Goal: Task Accomplishment & Management: Manage account settings

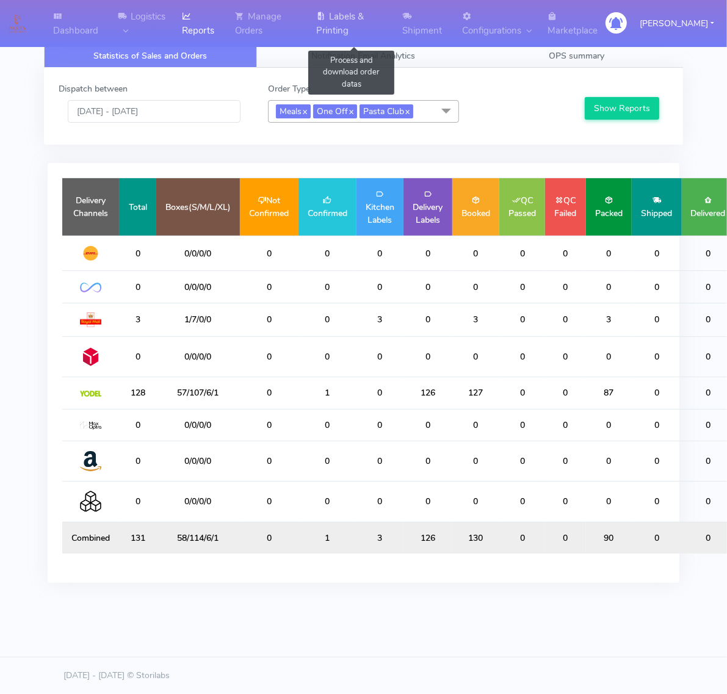
drag, startPoint x: 356, startPoint y: 32, endPoint x: 340, endPoint y: 29, distance: 16.2
click at [356, 32] on link "Labels & Printing" at bounding box center [352, 23] width 86 height 47
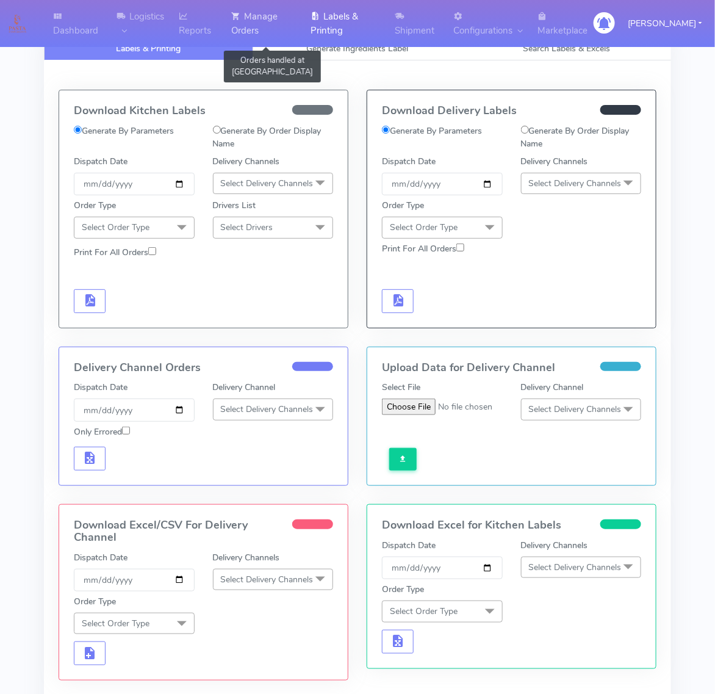
click at [303, 23] on link "Manage Orders" at bounding box center [263, 23] width 79 height 47
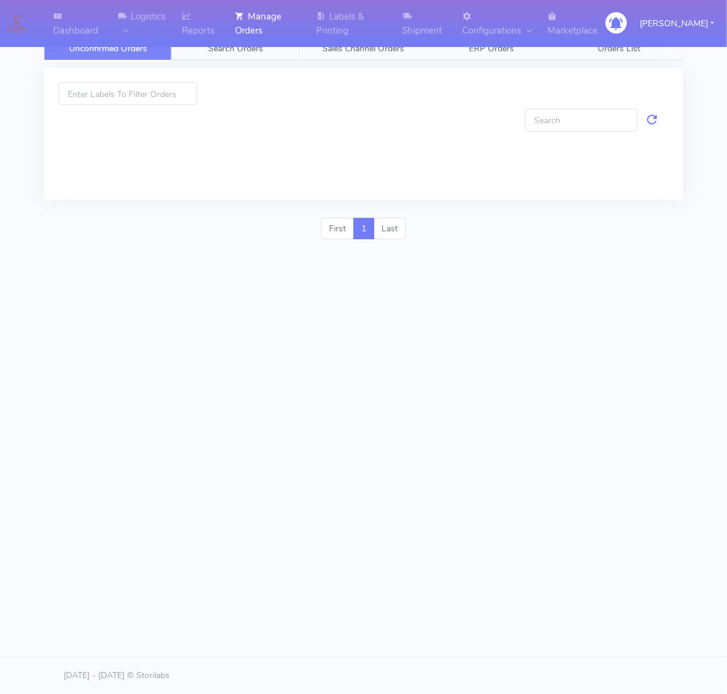
click at [273, 52] on link "Search Orders" at bounding box center [236, 49] width 128 height 24
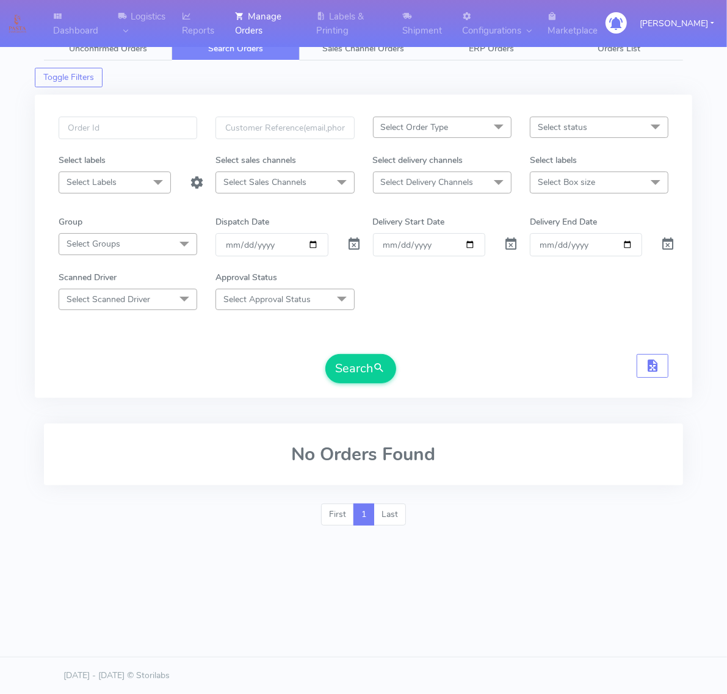
click at [440, 133] on span "Select Order Type" at bounding box center [415, 127] width 68 height 12
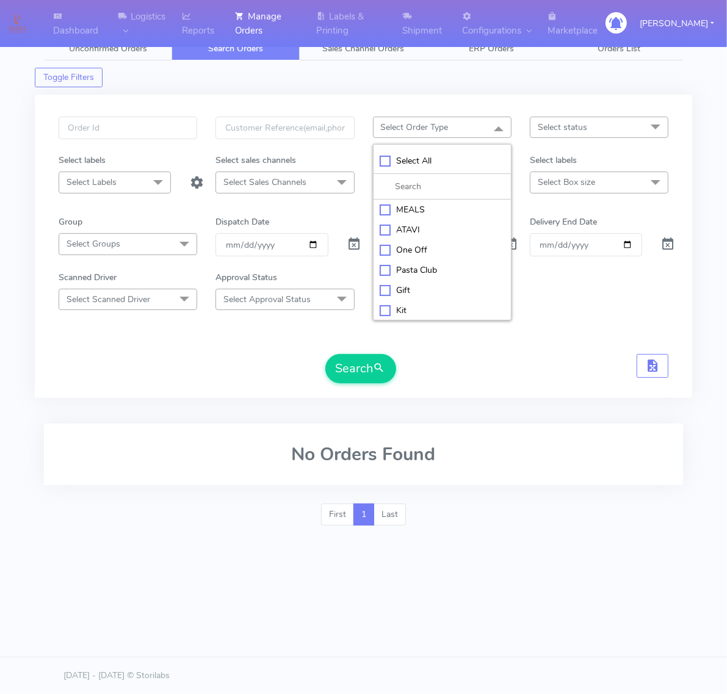
click at [430, 208] on div "MEALS" at bounding box center [442, 209] width 125 height 13
checkbox input "true"
click at [556, 129] on span "Select status" at bounding box center [562, 127] width 49 height 12
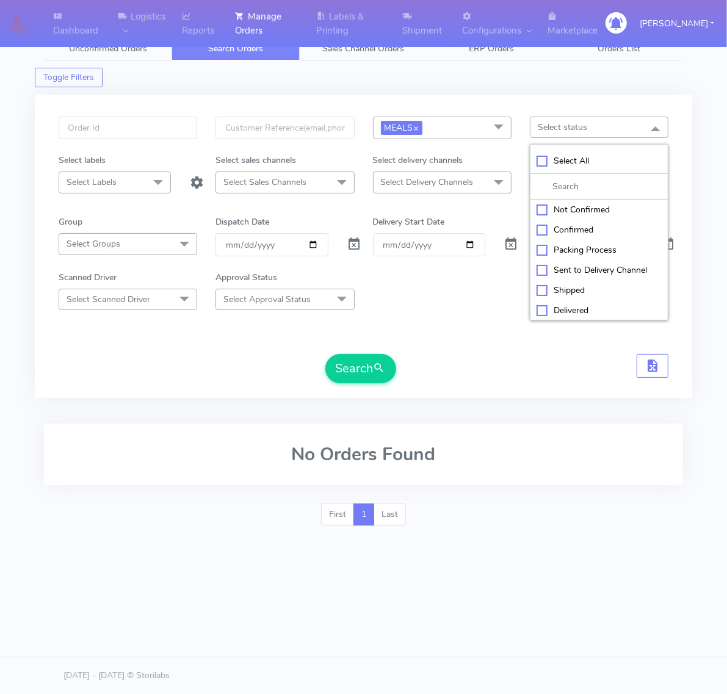
click at [468, 179] on span "Select Delivery Channels" at bounding box center [427, 182] width 93 height 12
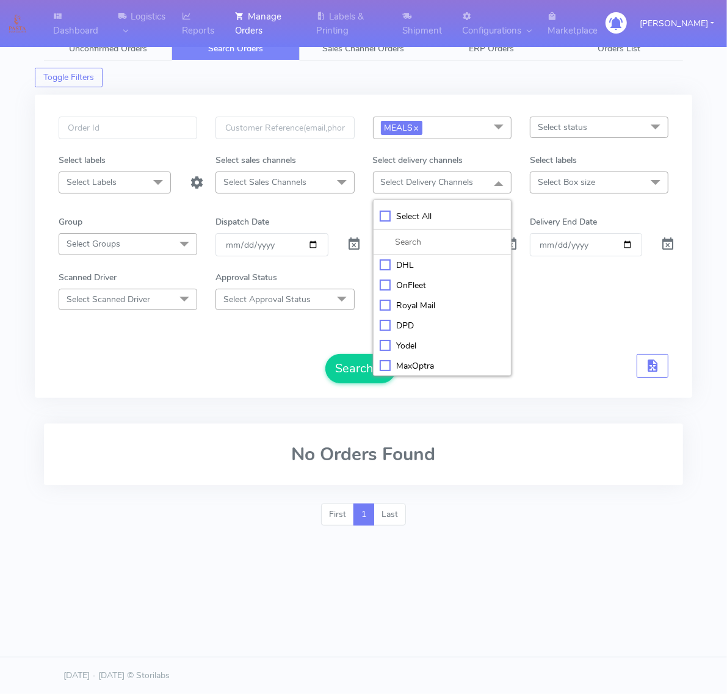
click at [409, 284] on div "OnFleet" at bounding box center [442, 285] width 125 height 13
click at [556, 172] on span "Select Box size" at bounding box center [599, 182] width 139 height 21
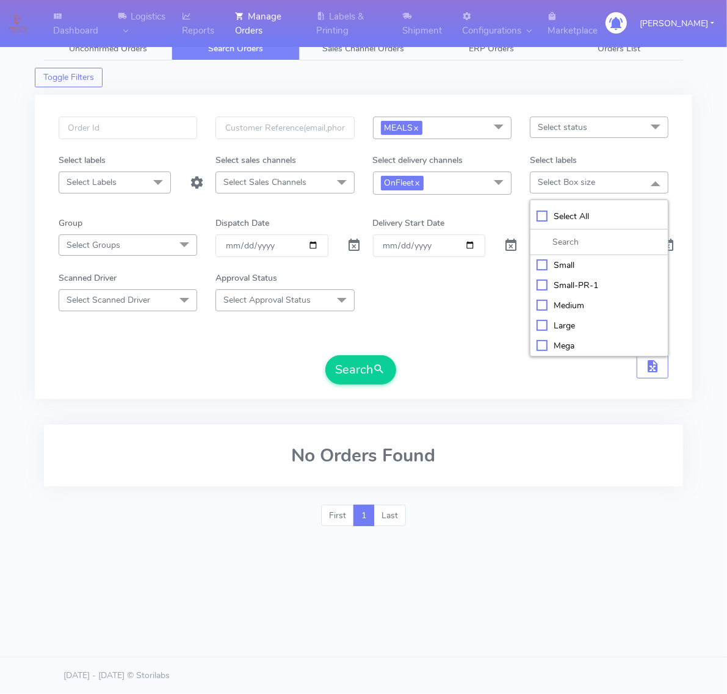
click at [495, 182] on span at bounding box center [498, 183] width 24 height 23
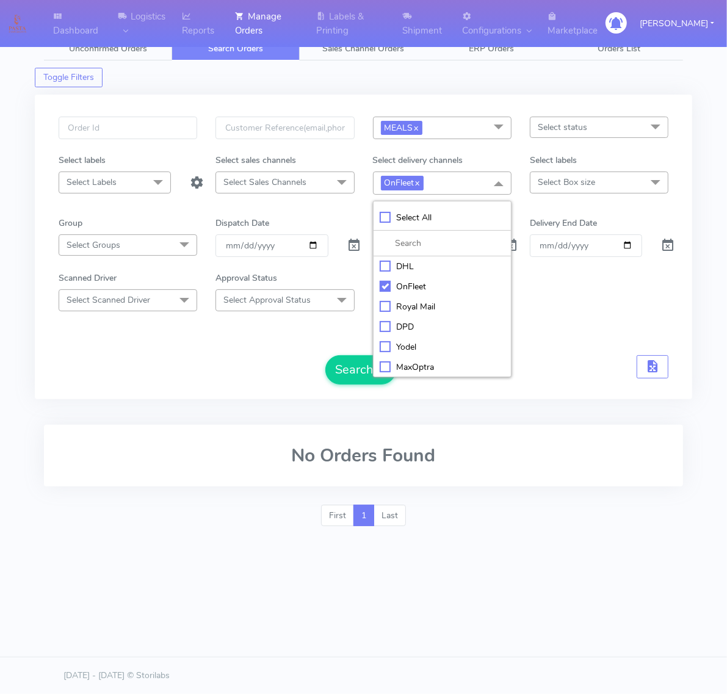
click at [425, 281] on li "OnFleet" at bounding box center [442, 286] width 137 height 20
checkbox input "false"
click at [414, 340] on div "Yodel" at bounding box center [442, 345] width 125 height 13
checkbox input "true"
click at [578, 182] on span "Select Box size" at bounding box center [566, 182] width 57 height 12
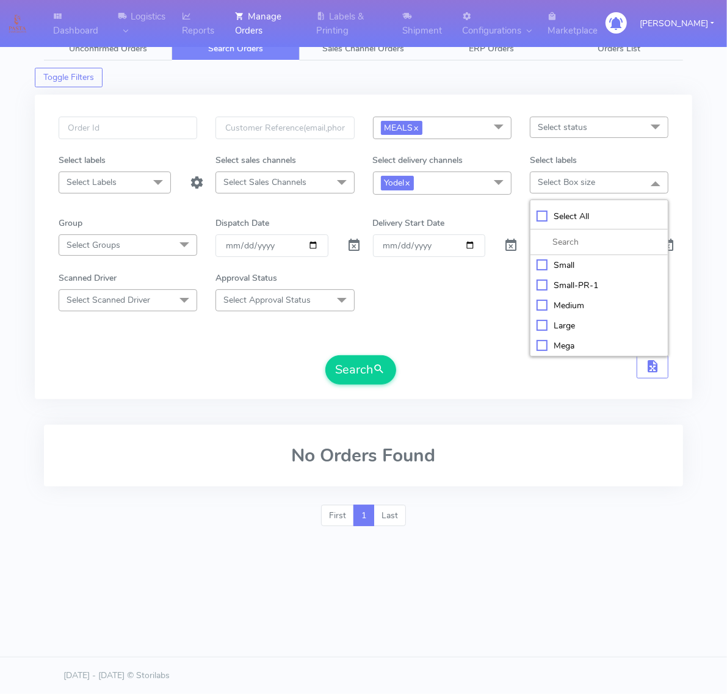
click at [558, 264] on div "Small" at bounding box center [599, 265] width 125 height 13
checkbox input "true"
click at [494, 294] on div "Scanned Driver Select Scanned Driver Select All Test Driver [PERSON_NAME] Abdul…" at bounding box center [363, 291] width 628 height 39
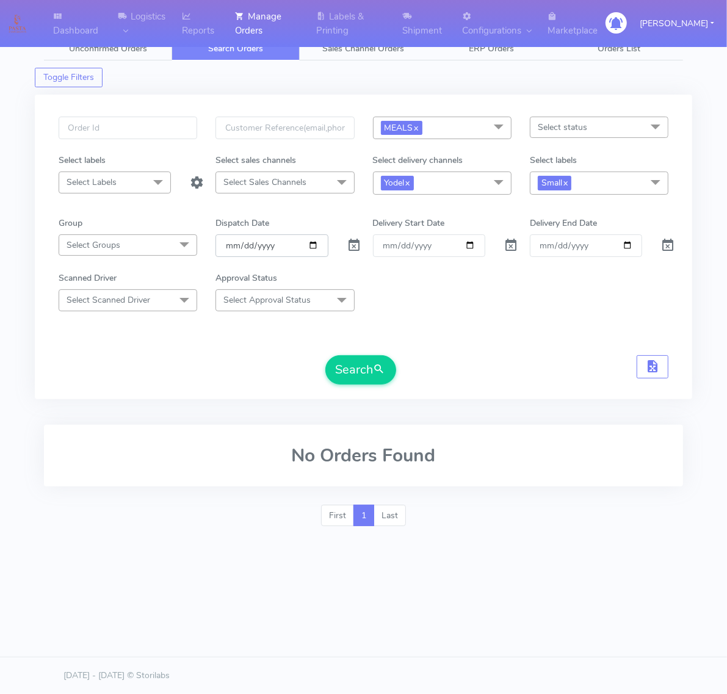
click at [315, 243] on input "[DATE]" at bounding box center [271, 245] width 112 height 23
type input "[DATE]"
click at [338, 357] on button "Search" at bounding box center [360, 369] width 71 height 29
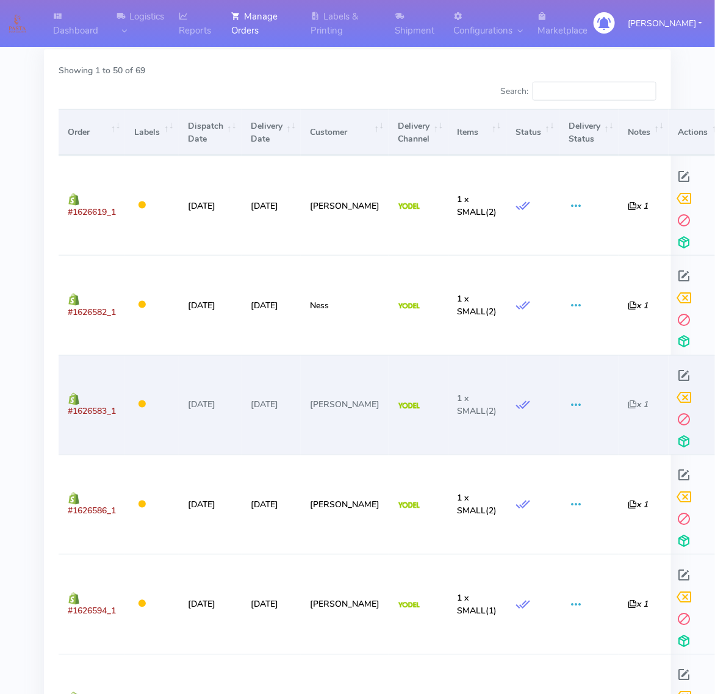
scroll to position [381, 0]
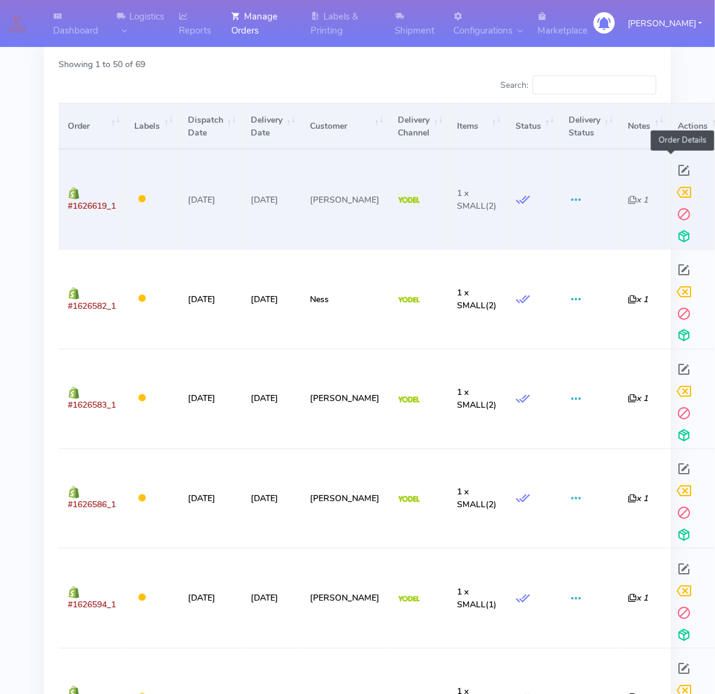
click at [674, 174] on span at bounding box center [685, 173] width 22 height 12
select select "5"
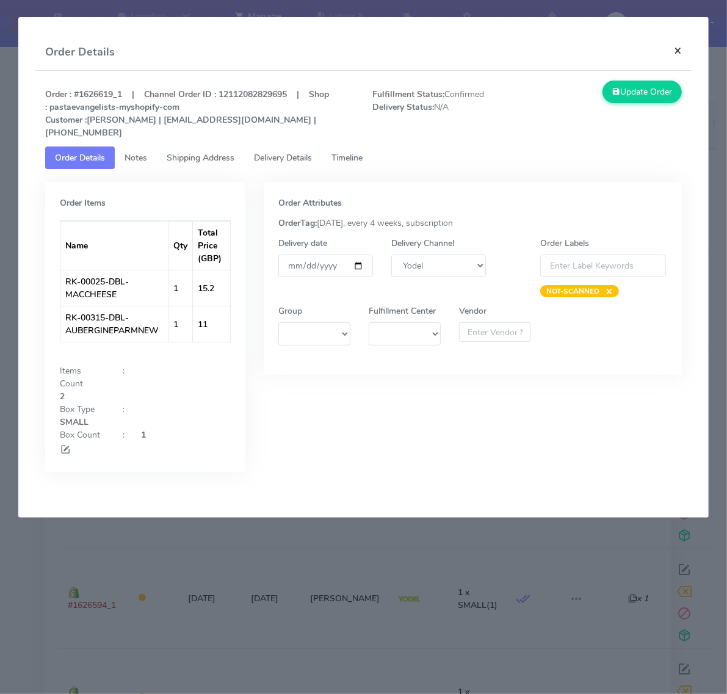
click at [674, 55] on button "×" at bounding box center [677, 50] width 27 height 32
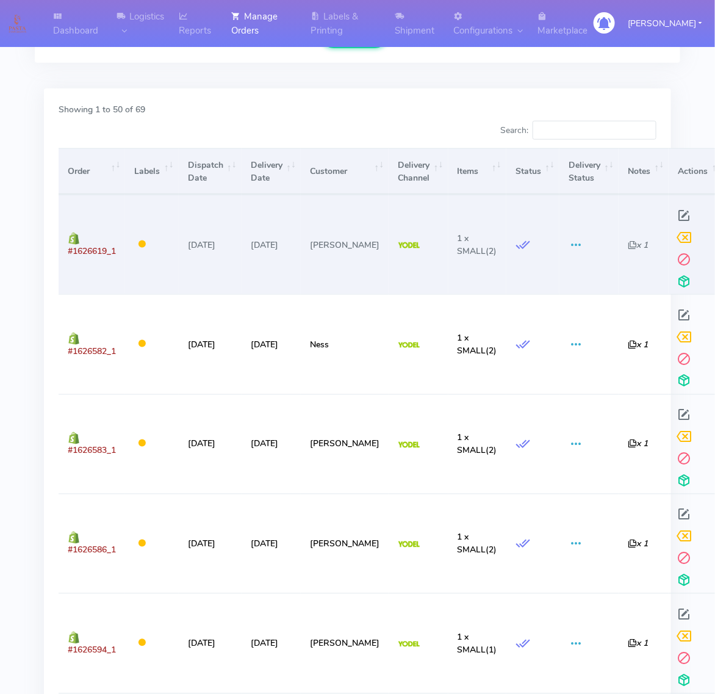
scroll to position [0, 0]
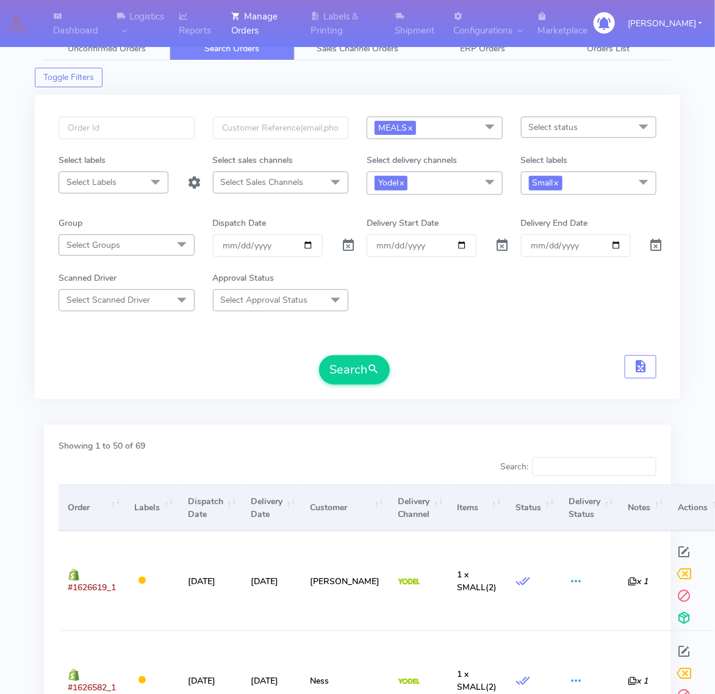
click at [584, 180] on span "Small x" at bounding box center [589, 183] width 136 height 23
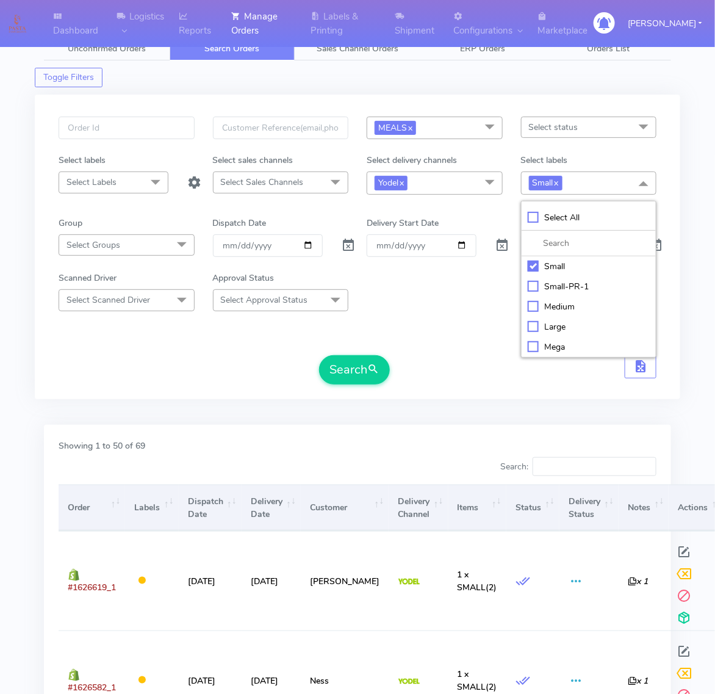
click at [483, 182] on span at bounding box center [490, 183] width 24 height 23
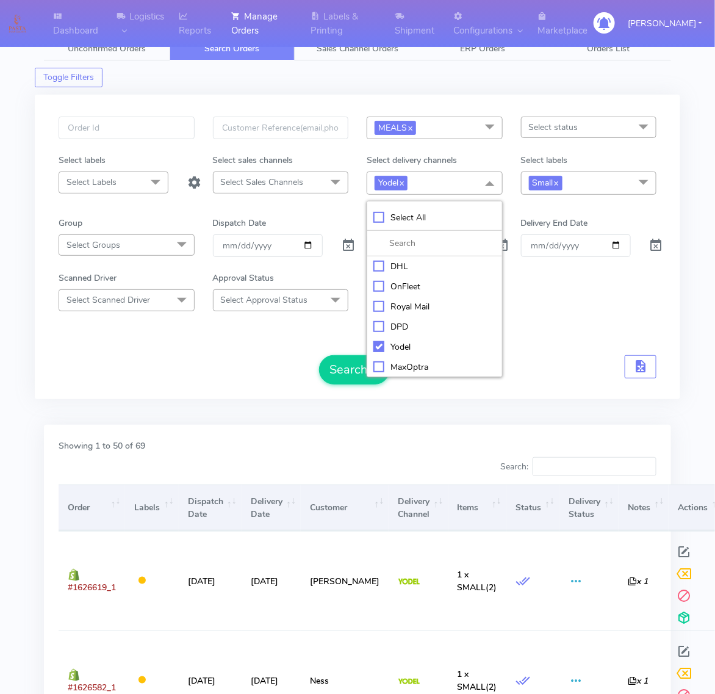
click at [397, 286] on div "OnFleet" at bounding box center [435, 286] width 123 height 13
checkbox input "true"
click at [378, 348] on div "Yodel" at bounding box center [435, 347] width 123 height 13
checkbox input "false"
click at [327, 369] on button "Search" at bounding box center [354, 369] width 71 height 29
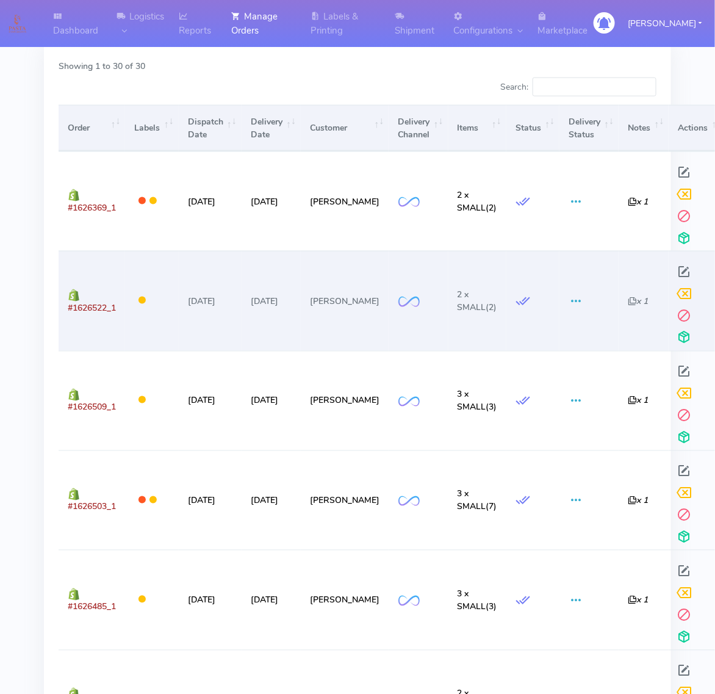
scroll to position [381, 0]
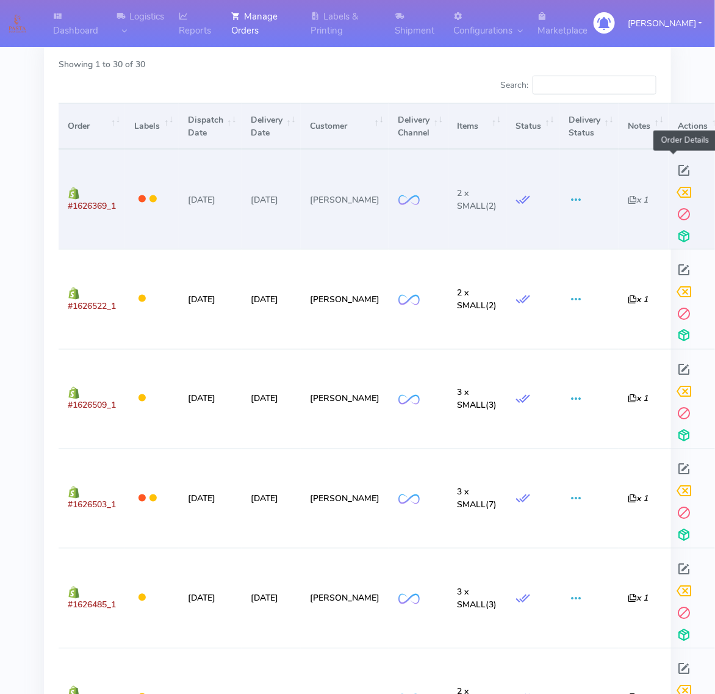
click at [675, 172] on span at bounding box center [685, 173] width 22 height 12
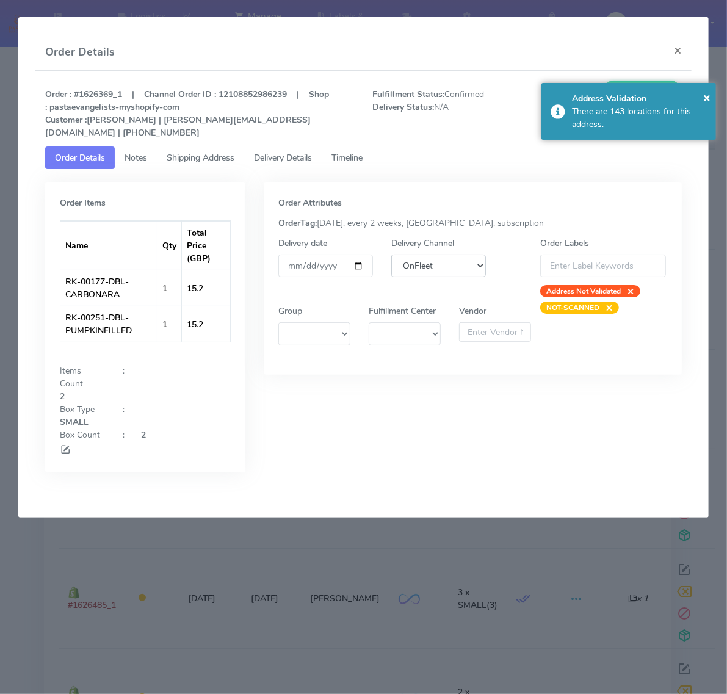
click at [431, 255] on select "DHL OnFleet Royal Mail DPD Yodel MaxOptra Amazon Collection" at bounding box center [438, 266] width 95 height 23
select select "5"
click at [391, 255] on select "DHL OnFleet Royal Mail DPD Yodel MaxOptra Amazon Collection" at bounding box center [438, 266] width 95 height 23
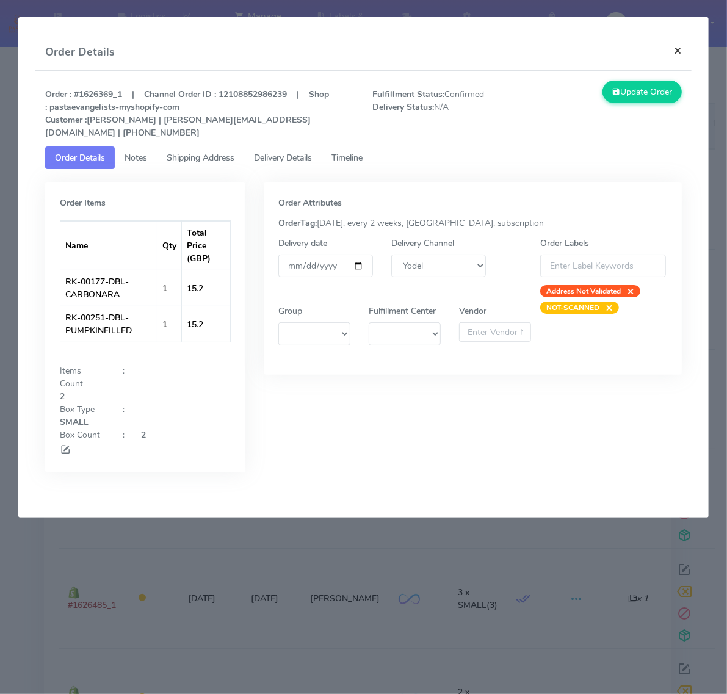
click at [667, 51] on button "×" at bounding box center [677, 50] width 27 height 32
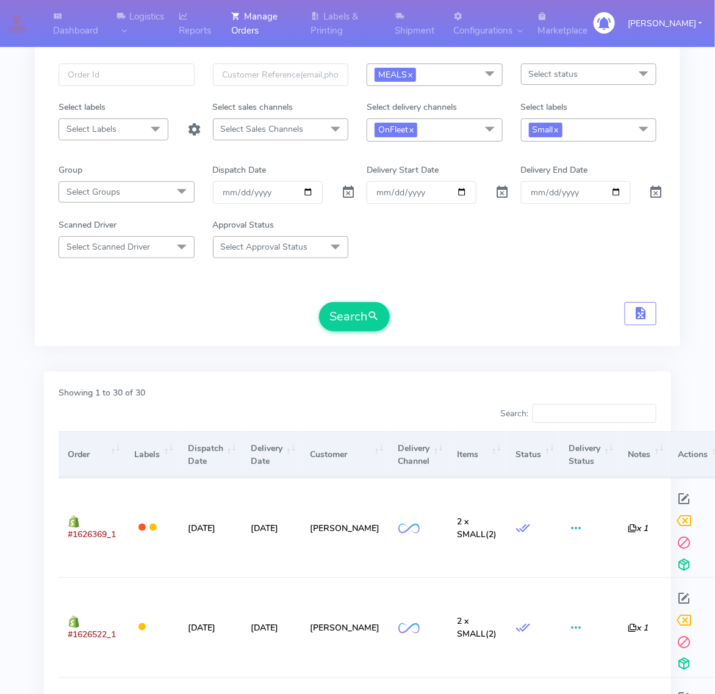
scroll to position [153, 0]
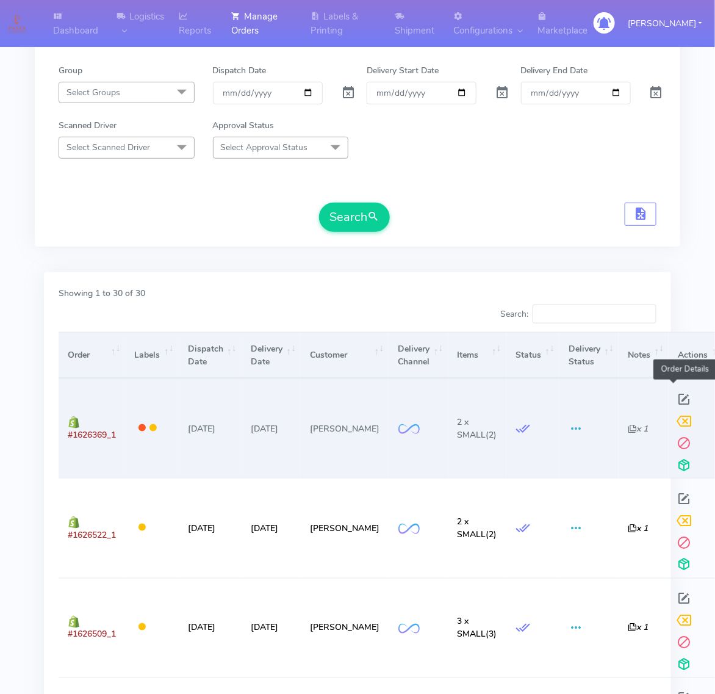
click at [674, 396] on span at bounding box center [685, 402] width 22 height 12
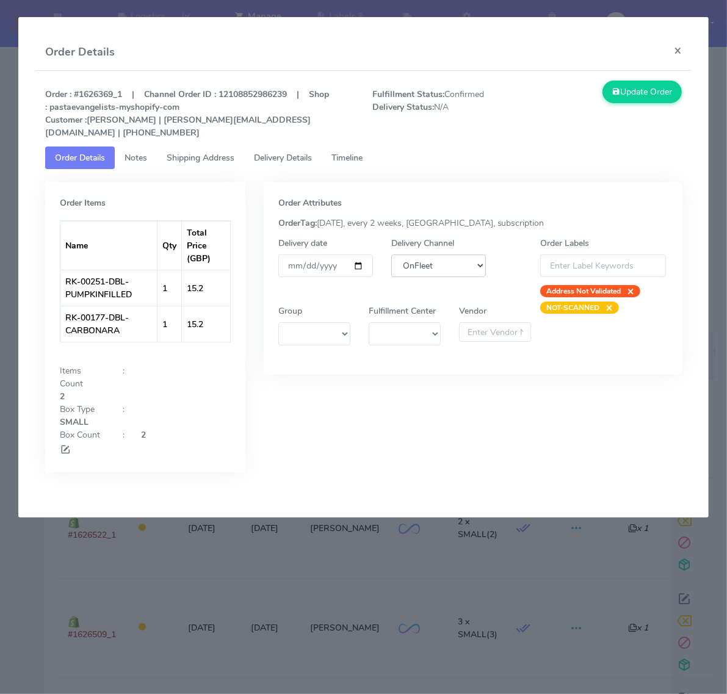
click at [432, 255] on select "DHL OnFleet Royal Mail DPD Yodel MaxOptra Amazon Collection" at bounding box center [438, 266] width 95 height 23
select select "5"
click at [391, 255] on select "DHL OnFleet Royal Mail DPD Yodel MaxOptra Amazon Collection" at bounding box center [438, 266] width 95 height 23
click at [643, 99] on button "Update Order" at bounding box center [641, 92] width 79 height 23
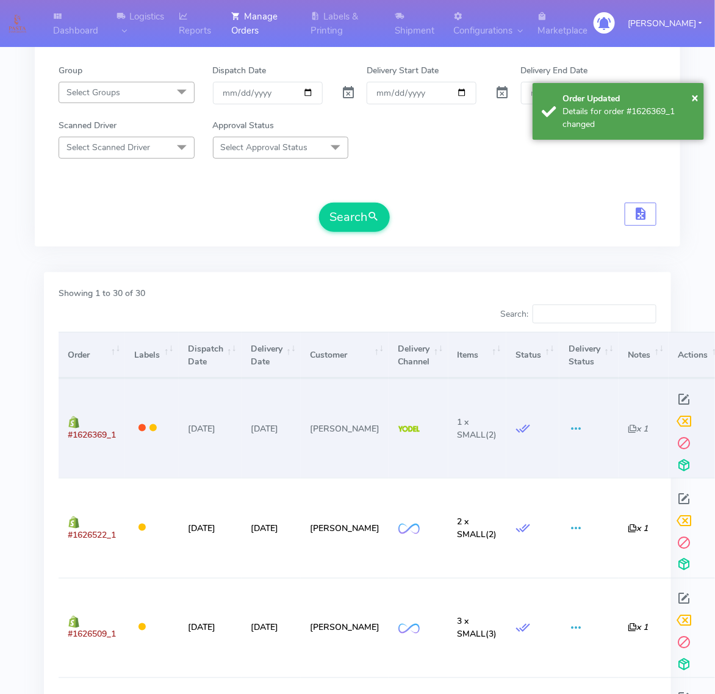
scroll to position [229, 0]
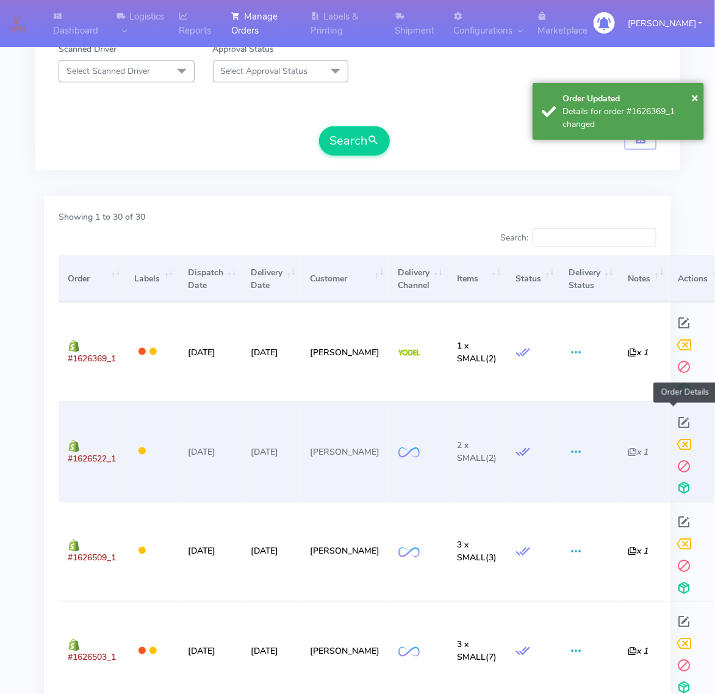
click at [678, 424] on span at bounding box center [685, 425] width 22 height 12
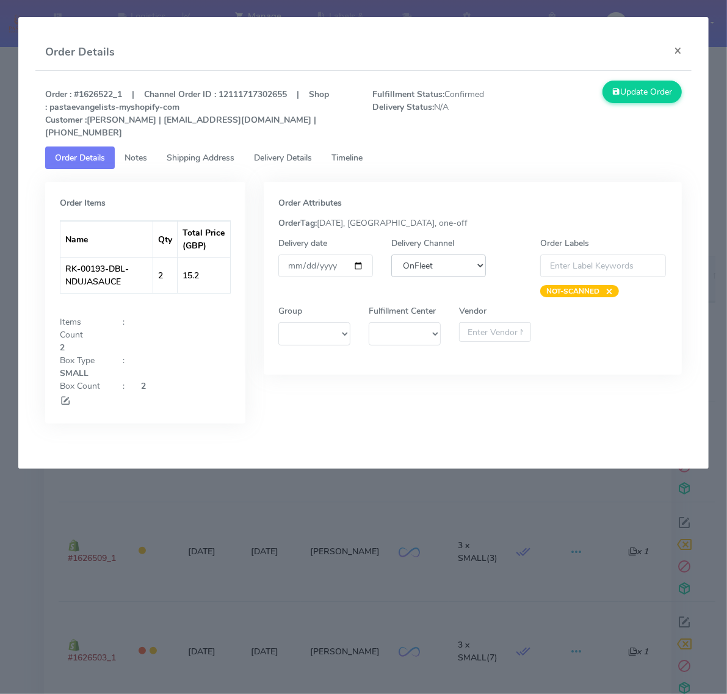
drag, startPoint x: 443, startPoint y: 248, endPoint x: 446, endPoint y: 255, distance: 7.1
click at [443, 255] on select "DHL OnFleet Royal Mail DPD Yodel MaxOptra Amazon Collection" at bounding box center [438, 266] width 95 height 23
select select "5"
click at [391, 255] on select "DHL OnFleet Royal Mail DPD Yodel MaxOptra Amazon Collection" at bounding box center [438, 266] width 95 height 23
click at [623, 87] on button "Update Order" at bounding box center [641, 92] width 79 height 23
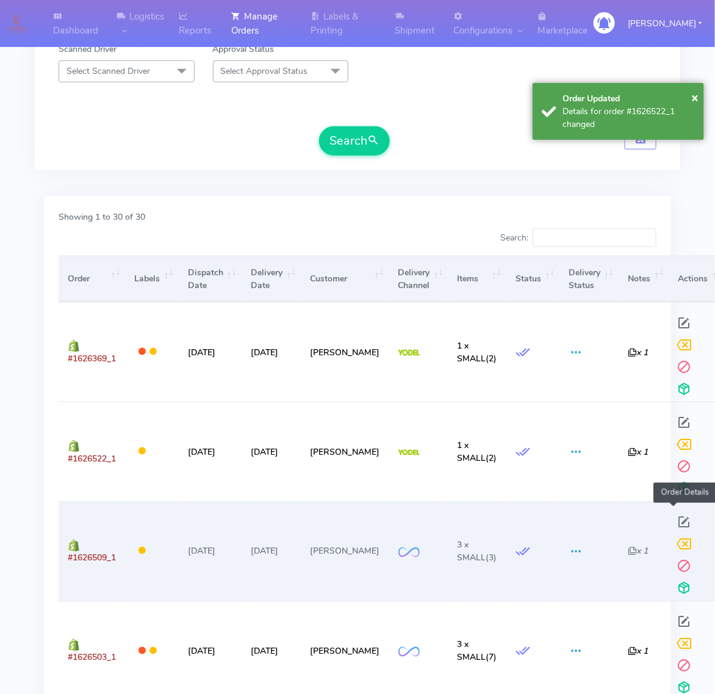
click at [674, 524] on span at bounding box center [685, 525] width 22 height 12
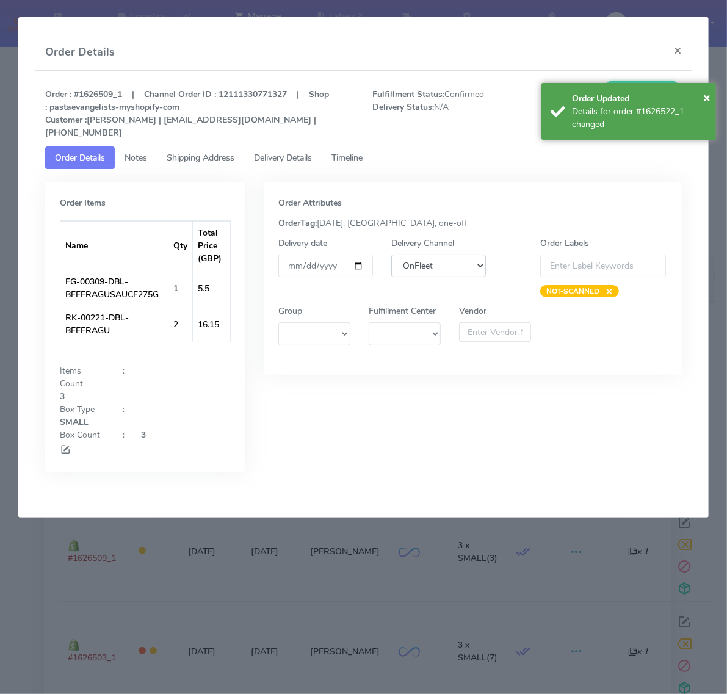
click at [459, 256] on select "DHL OnFleet Royal Mail DPD Yodel MaxOptra Amazon Collection" at bounding box center [438, 266] width 95 height 23
select select "5"
click at [391, 255] on select "DHL OnFleet Royal Mail DPD Yodel MaxOptra Amazon Collection" at bounding box center [438, 266] width 95 height 23
click at [704, 95] on span "×" at bounding box center [706, 97] width 7 height 16
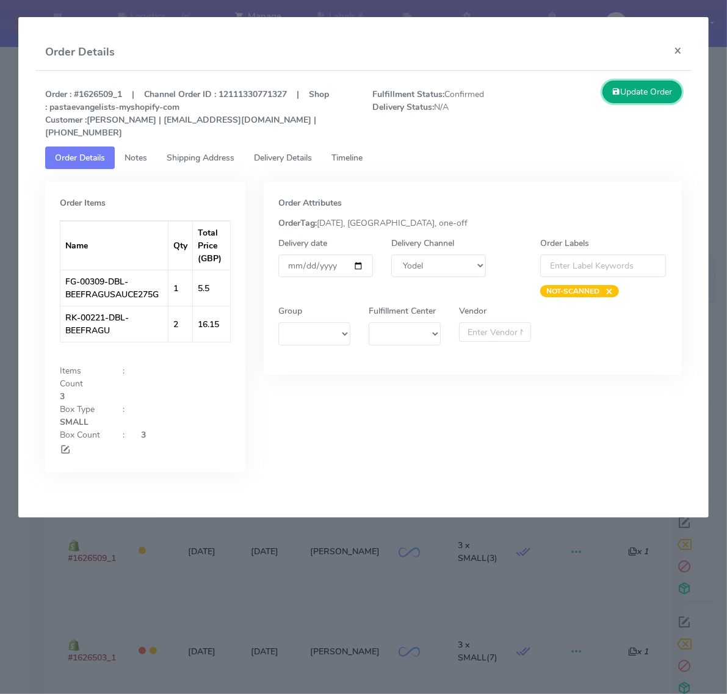
click at [623, 96] on button "Update Order" at bounding box center [641, 92] width 79 height 23
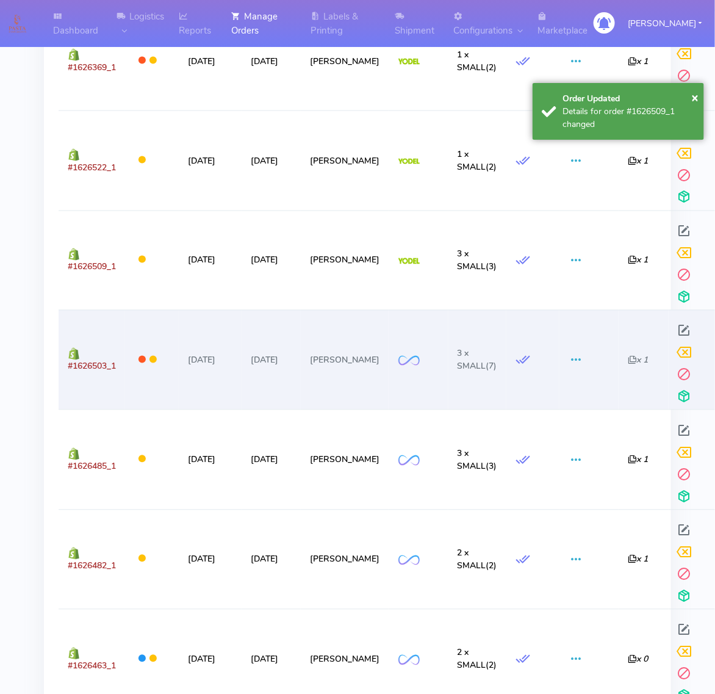
scroll to position [534, 0]
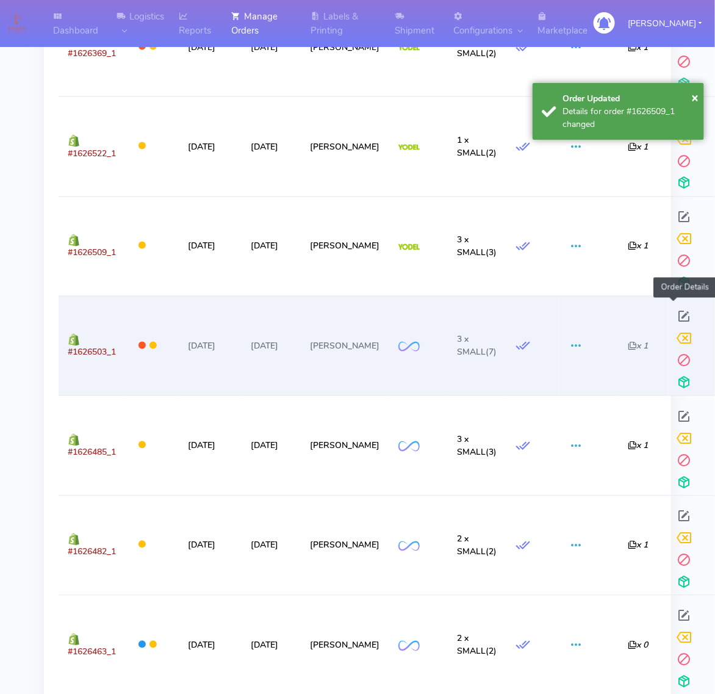
click at [674, 320] on span at bounding box center [685, 320] width 22 height 12
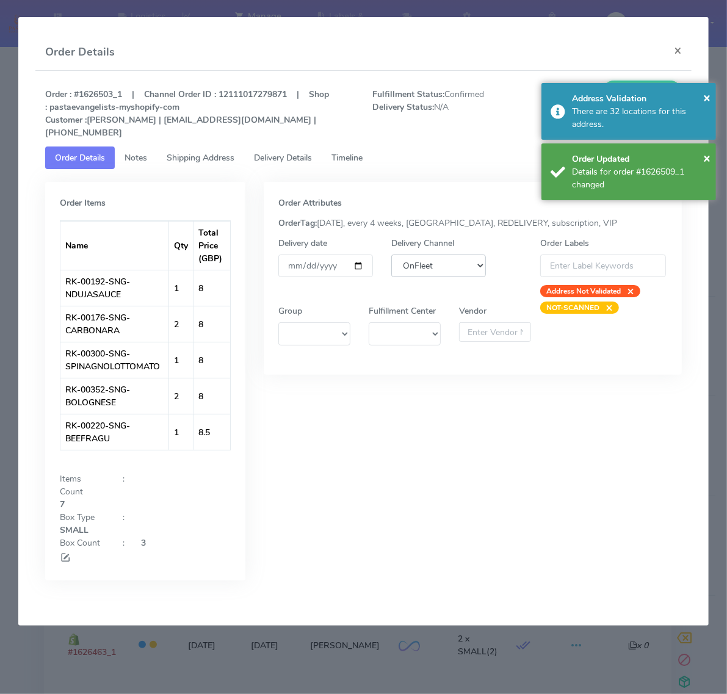
click at [411, 270] on select "DHL OnFleet Royal Mail DPD Yodel MaxOptra Amazon Collection" at bounding box center [438, 266] width 95 height 23
select select "5"
click at [391, 255] on select "DHL OnFleet Royal Mail DPD Yodel MaxOptra Amazon Collection" at bounding box center [438, 266] width 95 height 23
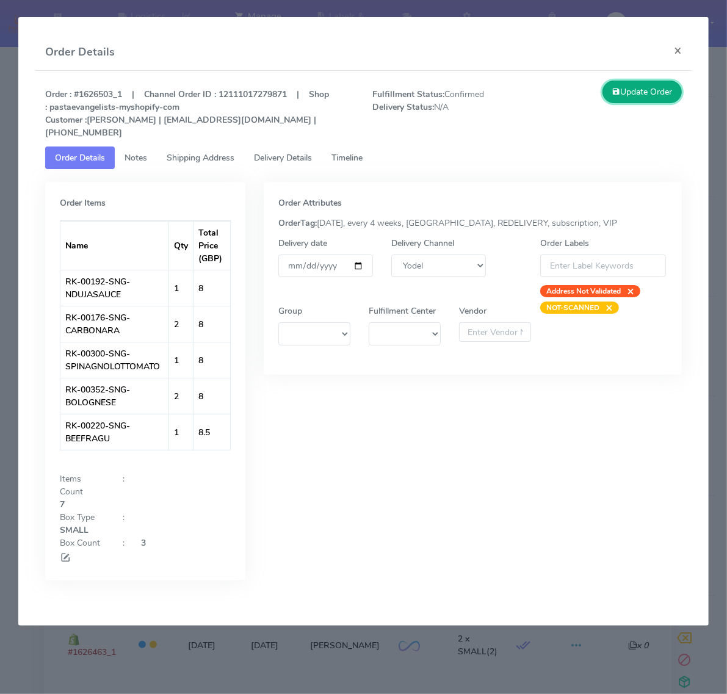
click at [664, 86] on button "Update Order" at bounding box center [641, 92] width 79 height 23
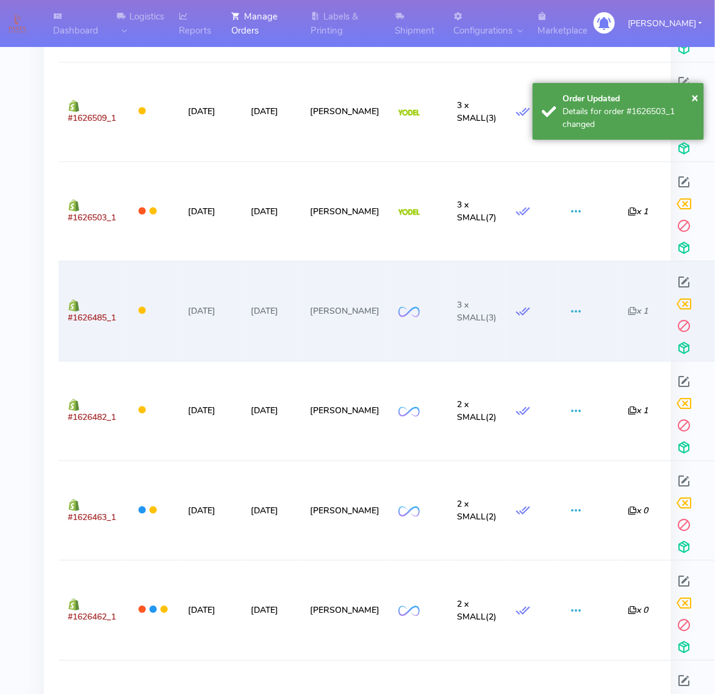
scroll to position [687, 0]
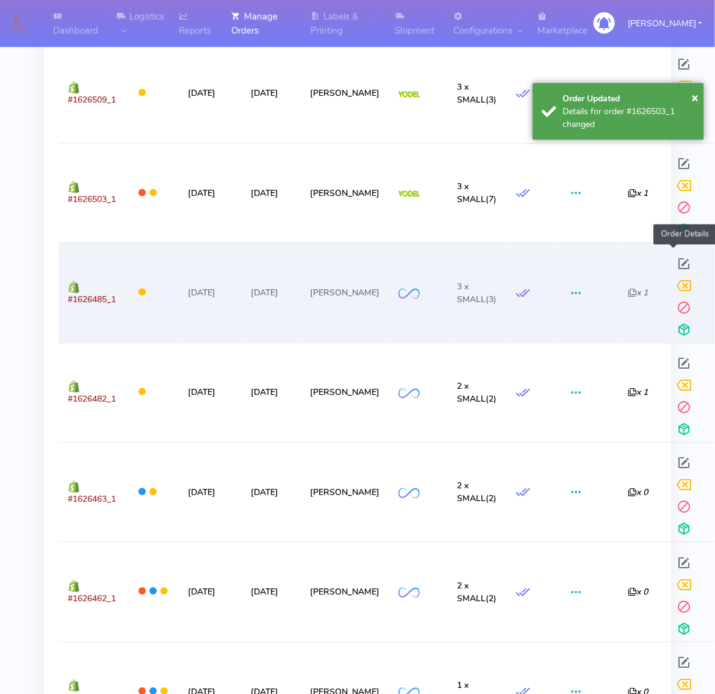
click at [676, 266] on span at bounding box center [685, 267] width 22 height 12
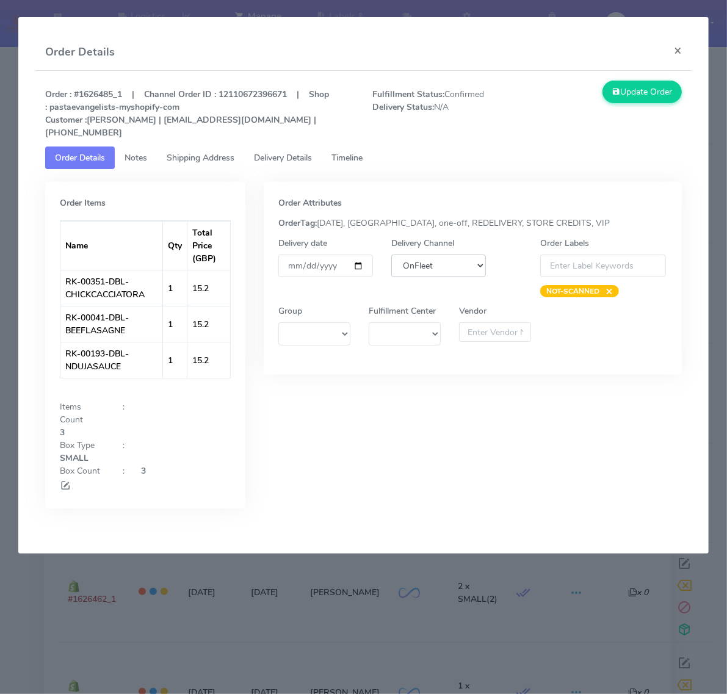
click at [461, 255] on select "DHL OnFleet Royal Mail DPD Yodel MaxOptra Amazon Collection" at bounding box center [438, 266] width 95 height 23
select select "5"
click at [391, 255] on select "DHL OnFleet Royal Mail DPD Yodel MaxOptra Amazon Collection" at bounding box center [438, 266] width 95 height 23
click at [630, 92] on button "Update Order" at bounding box center [641, 92] width 79 height 23
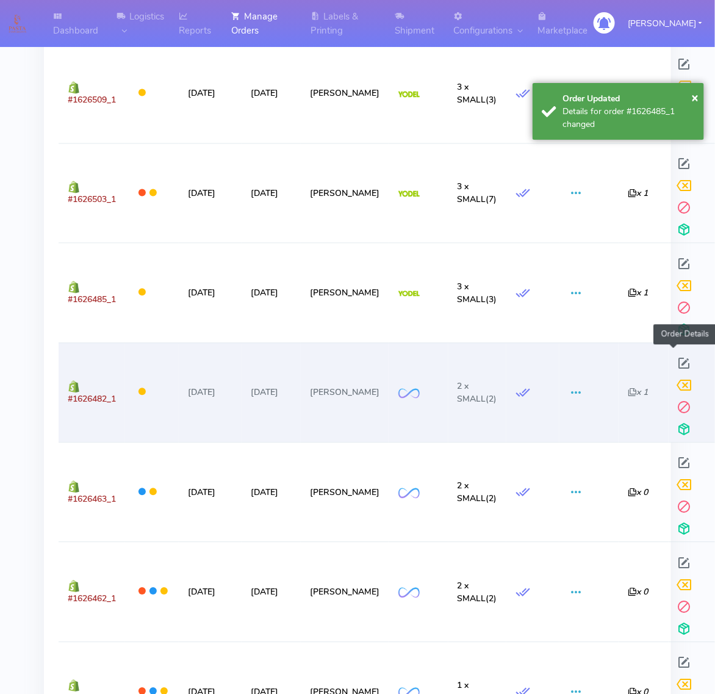
click at [678, 367] on span at bounding box center [685, 367] width 22 height 12
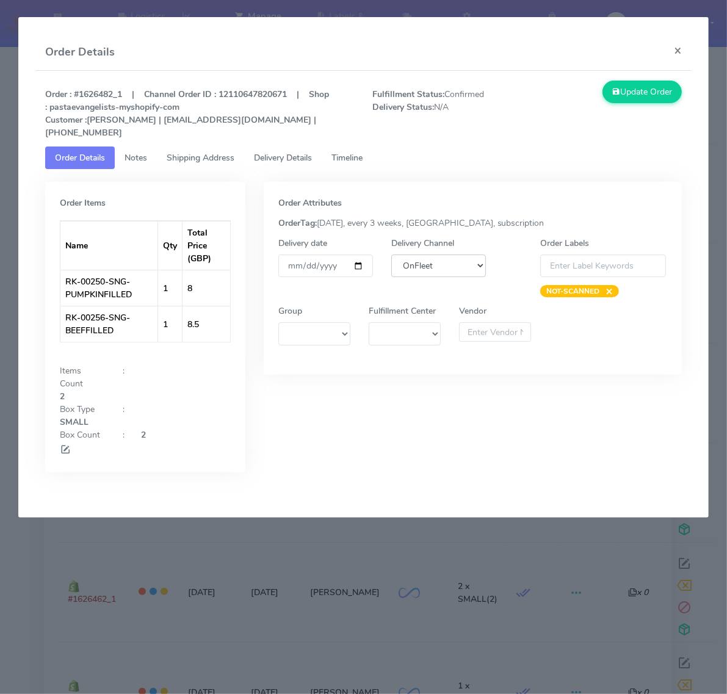
click at [423, 258] on select "DHL OnFleet Royal Mail DPD Yodel MaxOptra Amazon Collection" at bounding box center [438, 266] width 95 height 23
select select "5"
click at [391, 255] on select "DHL OnFleet Royal Mail DPD Yodel MaxOptra Amazon Collection" at bounding box center [438, 266] width 95 height 23
click at [643, 82] on button "Update Order" at bounding box center [641, 92] width 79 height 23
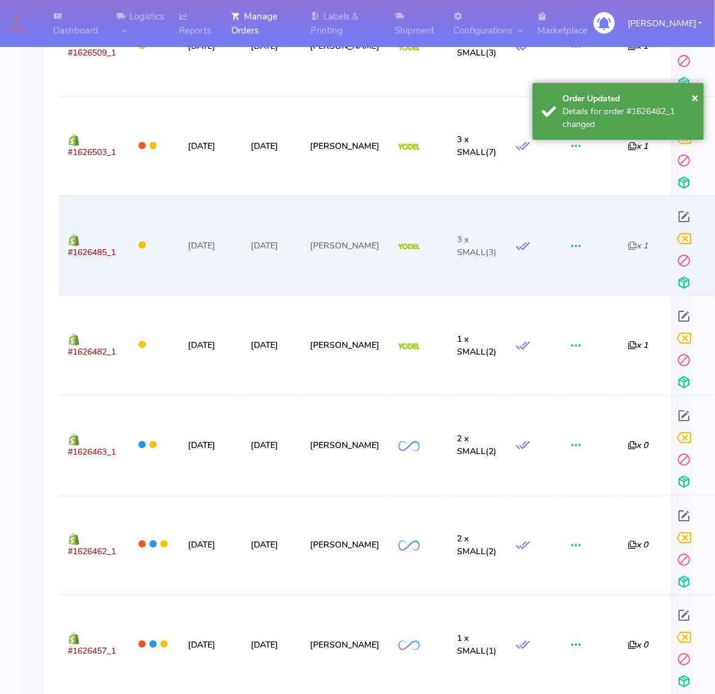
scroll to position [916, 0]
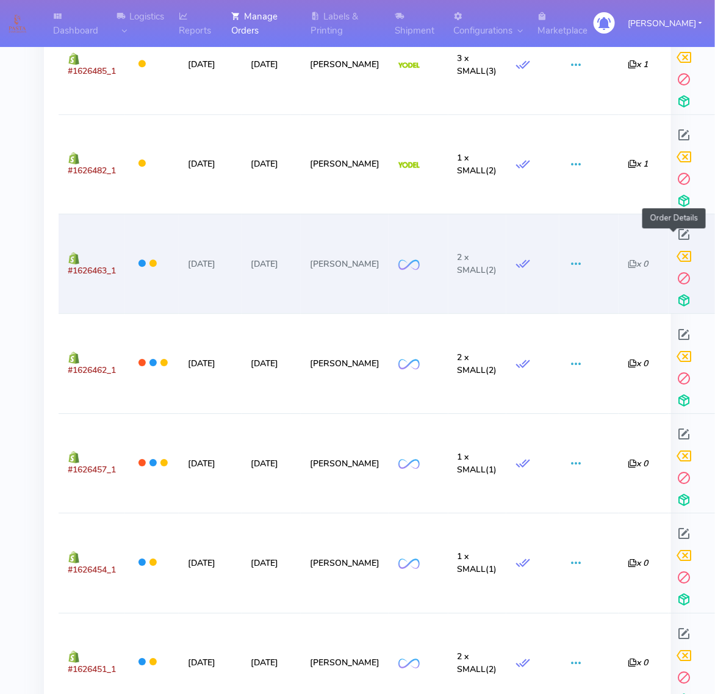
click at [678, 235] on span at bounding box center [685, 237] width 22 height 12
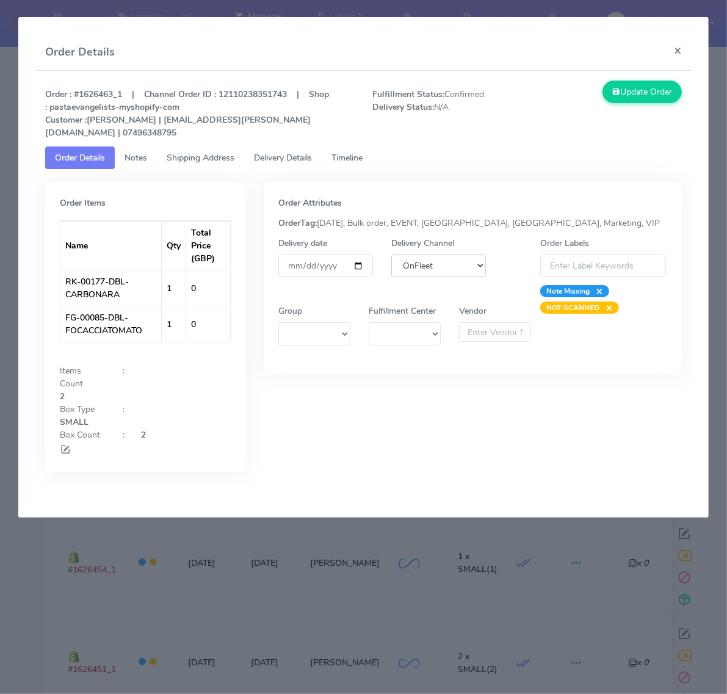
click at [455, 255] on select "DHL OnFleet Royal Mail DPD Yodel MaxOptra Amazon Collection" at bounding box center [438, 266] width 95 height 23
select select "5"
click at [391, 255] on select "DHL OnFleet Royal Mail DPD Yodel MaxOptra Amazon Collection" at bounding box center [438, 266] width 95 height 23
click at [632, 93] on button "Update Order" at bounding box center [641, 92] width 79 height 23
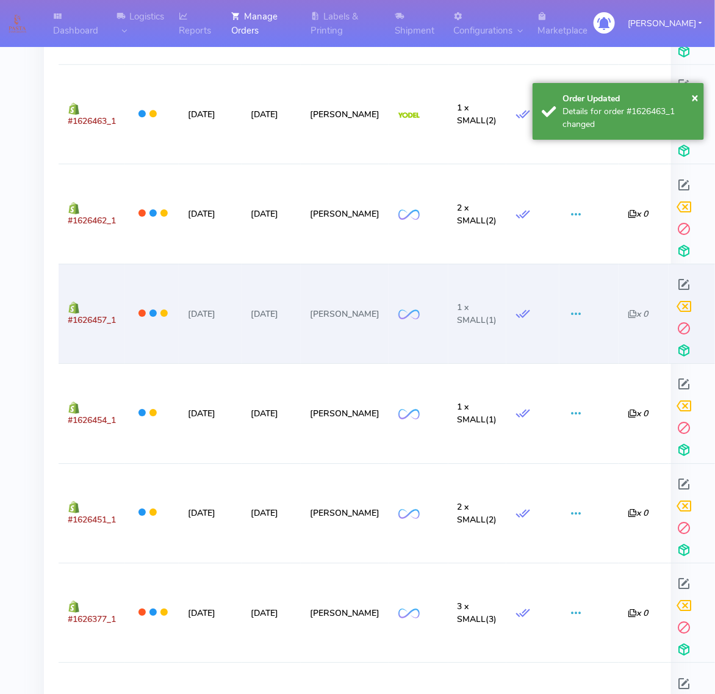
scroll to position [1068, 0]
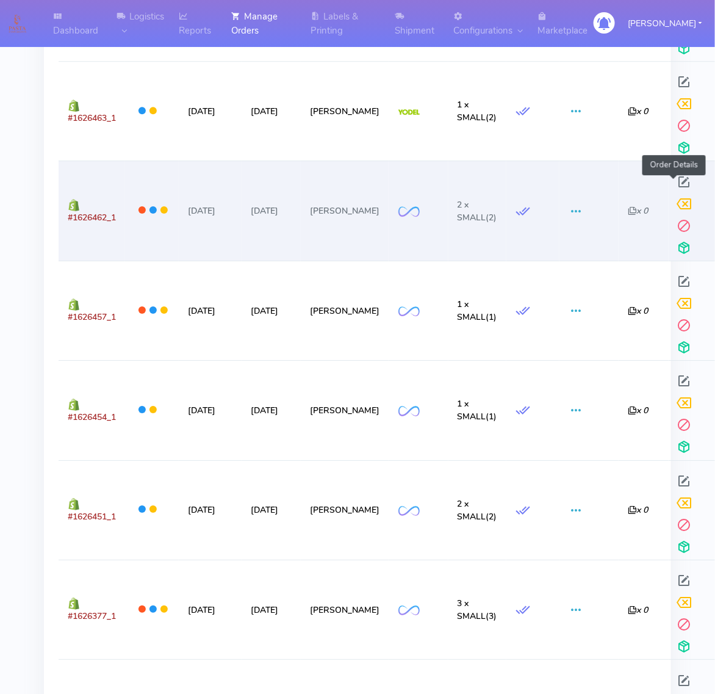
click at [674, 181] on span at bounding box center [685, 185] width 22 height 12
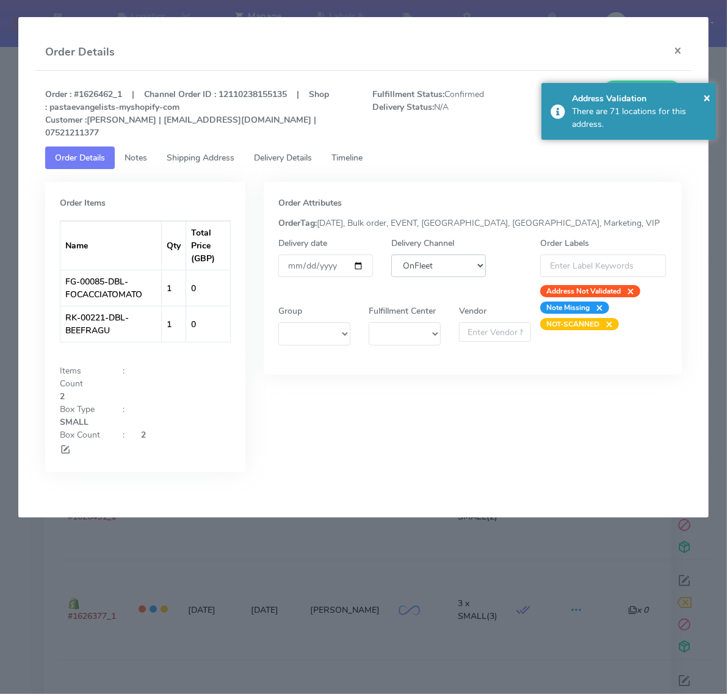
click at [447, 255] on select "DHL OnFleet Royal Mail DPD Yodel MaxOptra Amazon Collection" at bounding box center [438, 266] width 95 height 23
select select "5"
click at [391, 255] on select "DHL OnFleet Royal Mail DPD Yodel MaxOptra Amazon Collection" at bounding box center [438, 266] width 95 height 23
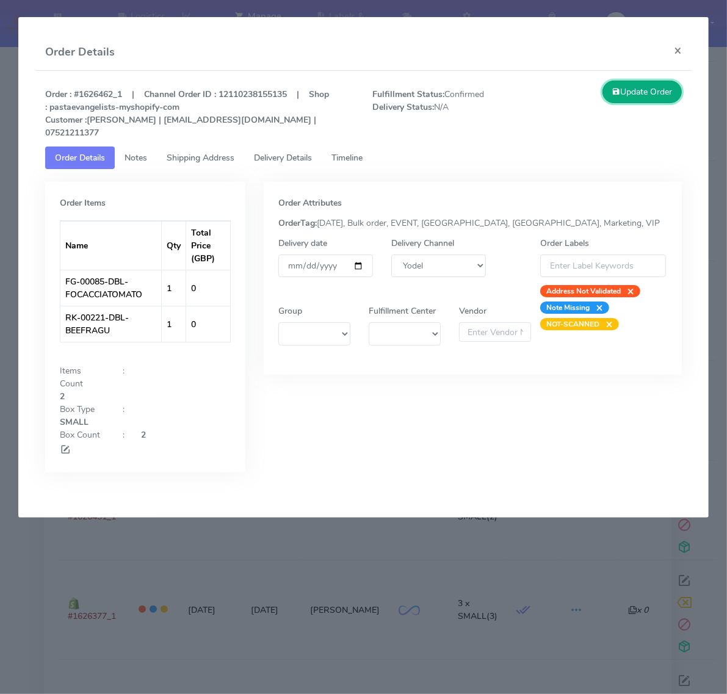
click at [670, 101] on button "Update Order" at bounding box center [641, 92] width 79 height 23
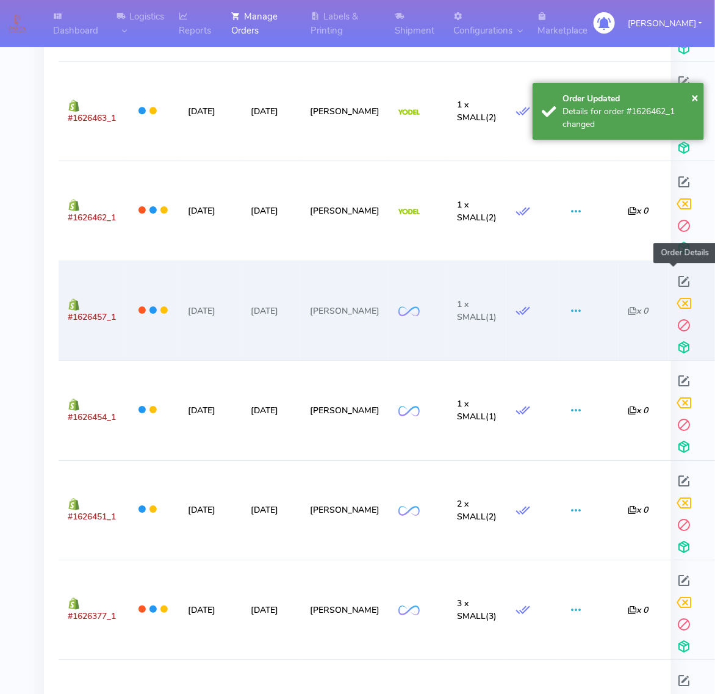
click at [675, 283] on span at bounding box center [685, 284] width 22 height 12
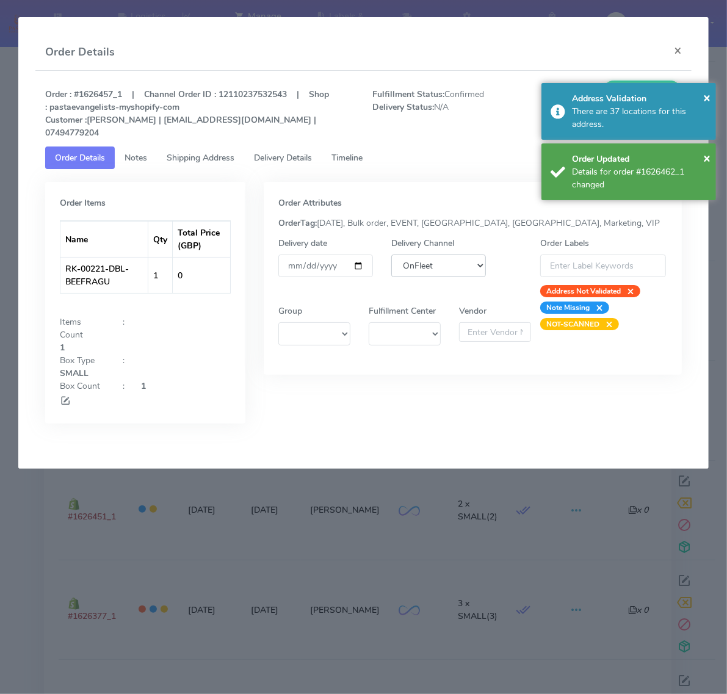
click at [449, 255] on select "DHL OnFleet Royal Mail DPD Yodel MaxOptra Amazon Collection" at bounding box center [438, 266] width 95 height 23
select select "5"
click at [391, 255] on select "DHL OnFleet Royal Mail DPD Yodel MaxOptra Amazon Collection" at bounding box center [438, 266] width 95 height 23
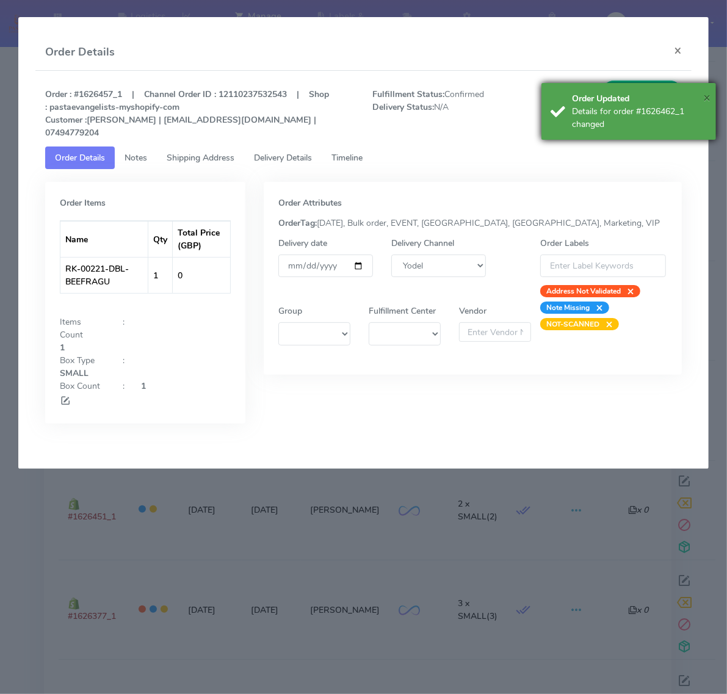
click at [707, 99] on span "×" at bounding box center [706, 97] width 7 height 16
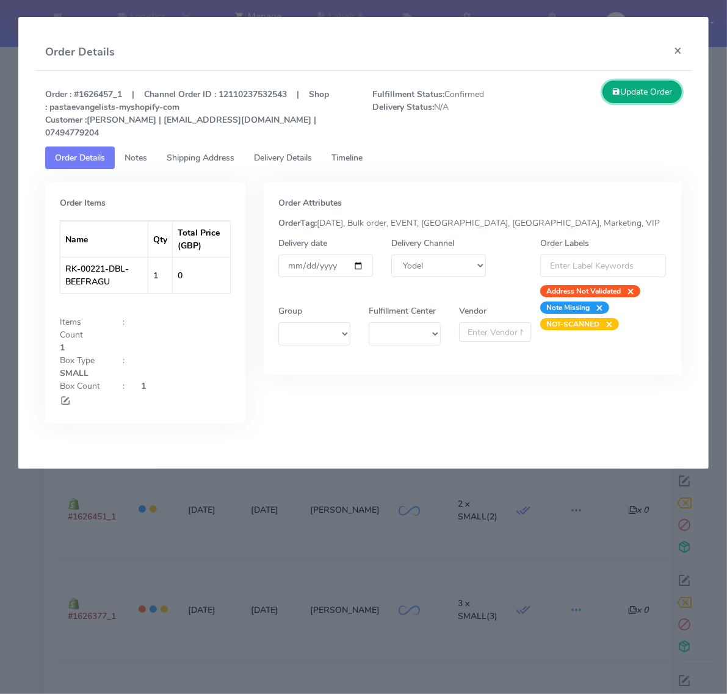
click at [644, 99] on button "Update Order" at bounding box center [641, 92] width 79 height 23
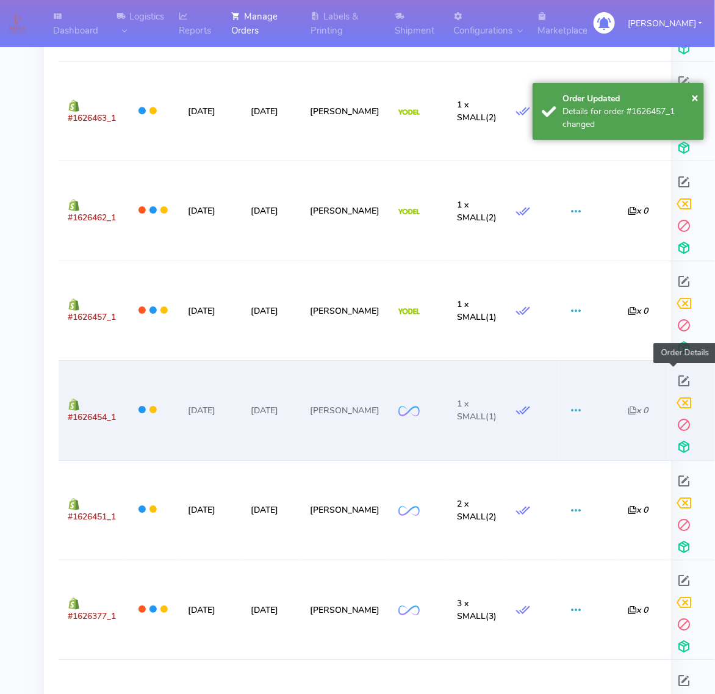
click at [674, 383] on span at bounding box center [685, 384] width 22 height 12
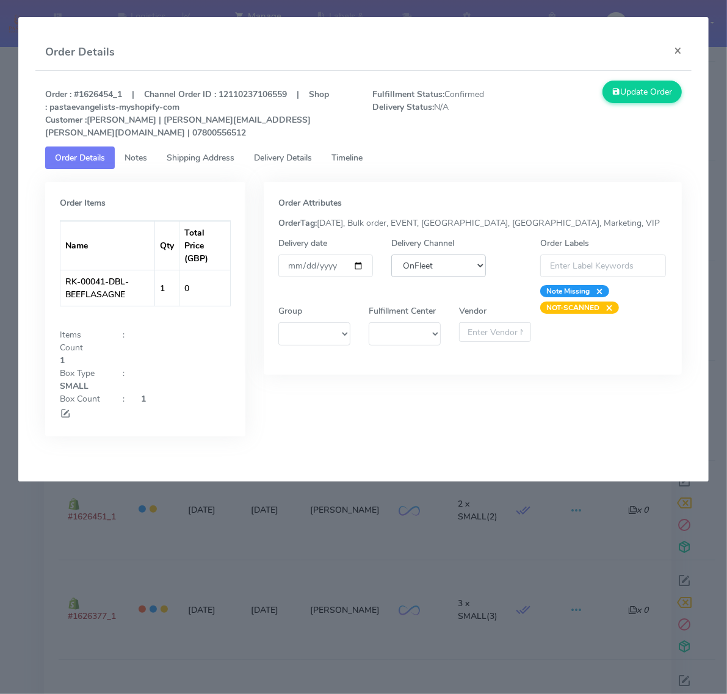
click at [425, 255] on select "DHL OnFleet Royal Mail DPD Yodel MaxOptra Amazon Collection" at bounding box center [438, 266] width 95 height 23
select select "5"
click at [391, 255] on select "DHL OnFleet Royal Mail DPD Yodel MaxOptra Amazon Collection" at bounding box center [438, 266] width 95 height 23
click at [651, 98] on button "Update Order" at bounding box center [641, 92] width 79 height 23
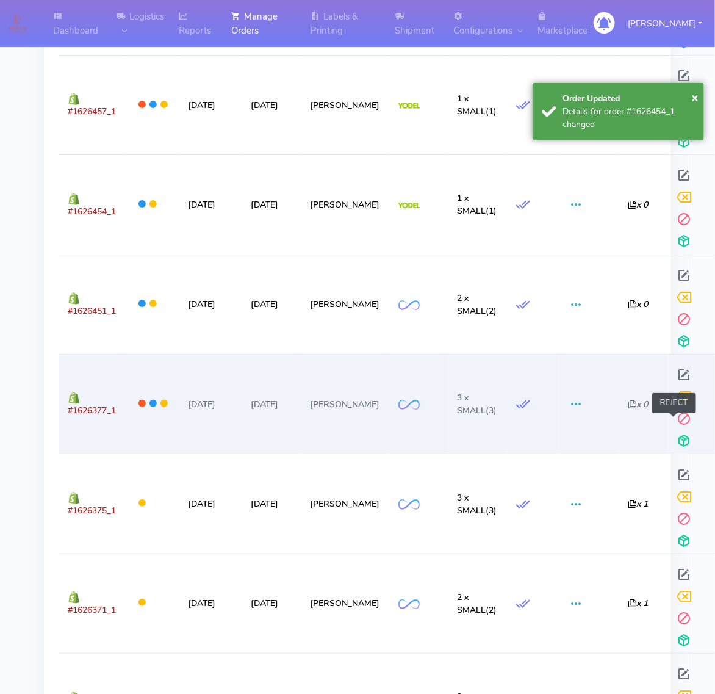
scroll to position [1297, 0]
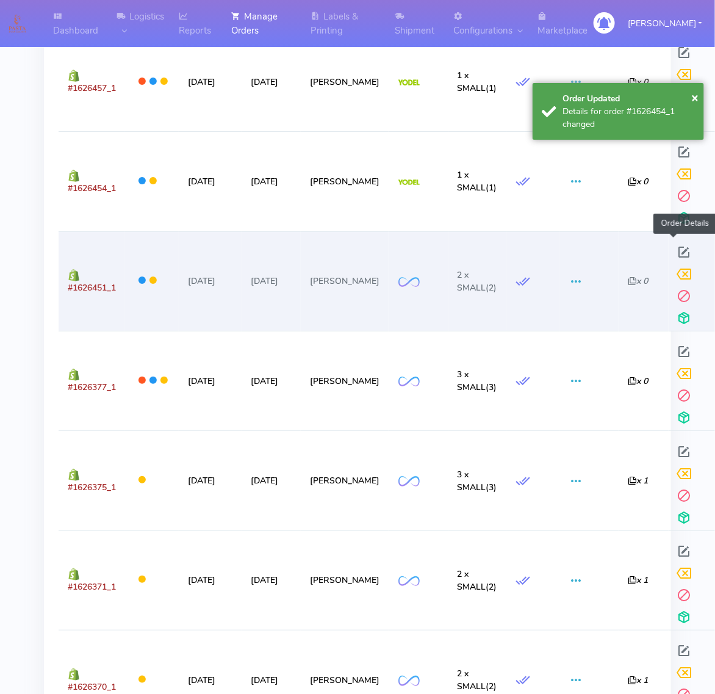
click at [676, 249] on span at bounding box center [685, 255] width 22 height 12
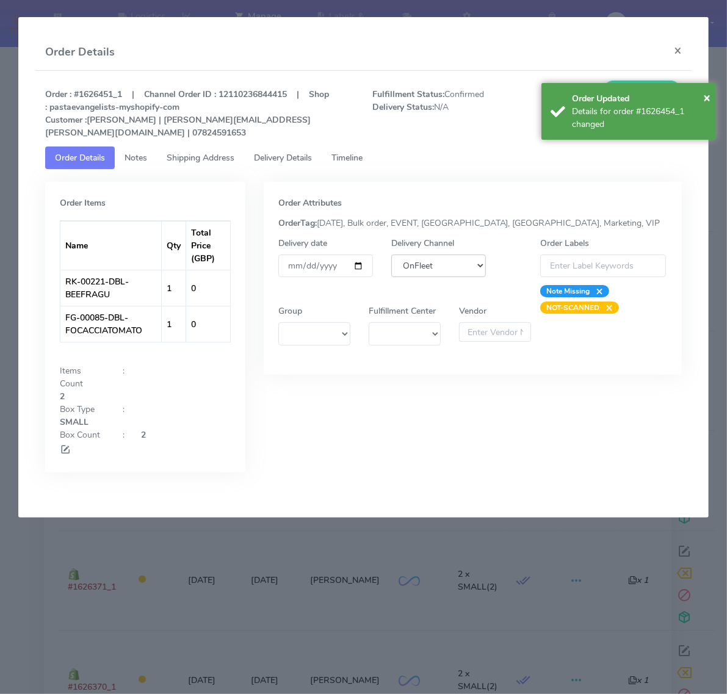
click at [425, 258] on select "DHL OnFleet Royal Mail DPD Yodel MaxOptra Amazon Collection" at bounding box center [438, 266] width 95 height 23
select select "5"
click at [391, 255] on select "DHL OnFleet Royal Mail DPD Yodel MaxOptra Amazon Collection" at bounding box center [438, 266] width 95 height 23
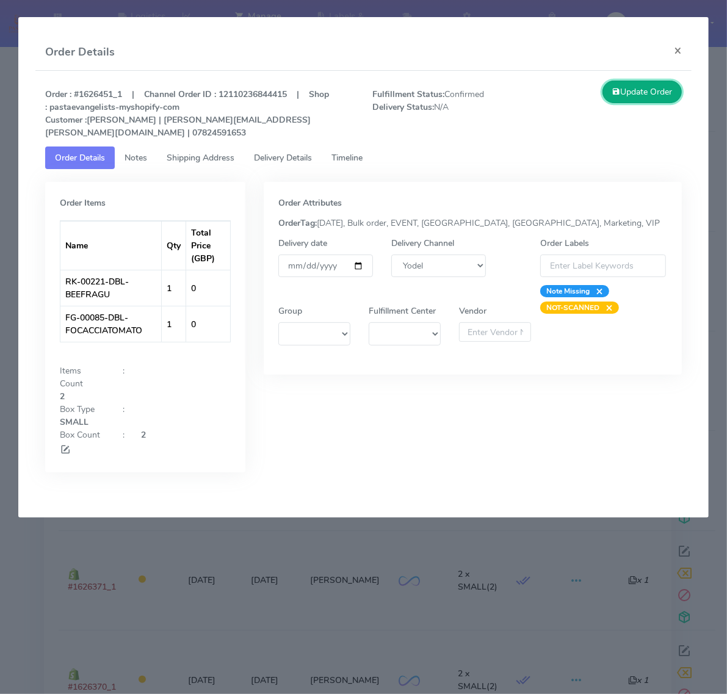
click at [652, 84] on button "Update Order" at bounding box center [641, 92] width 79 height 23
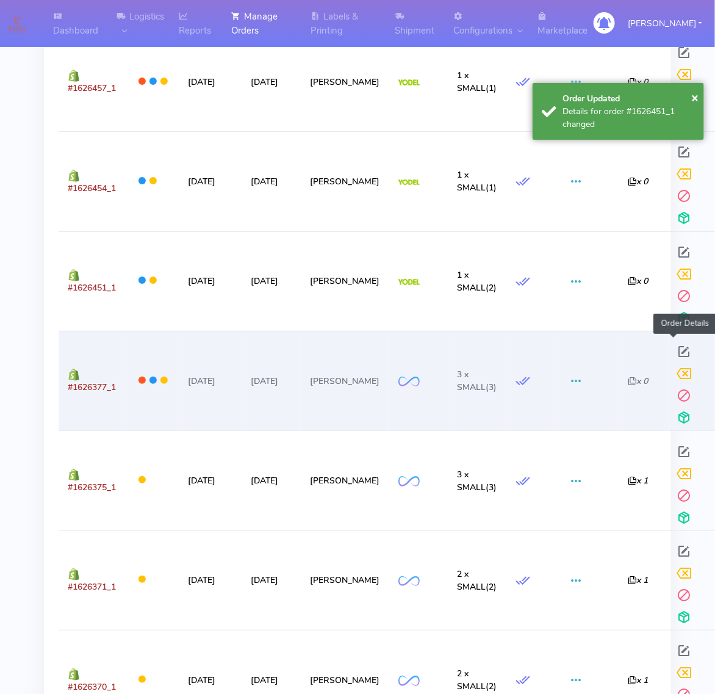
click at [674, 352] on span at bounding box center [685, 355] width 22 height 12
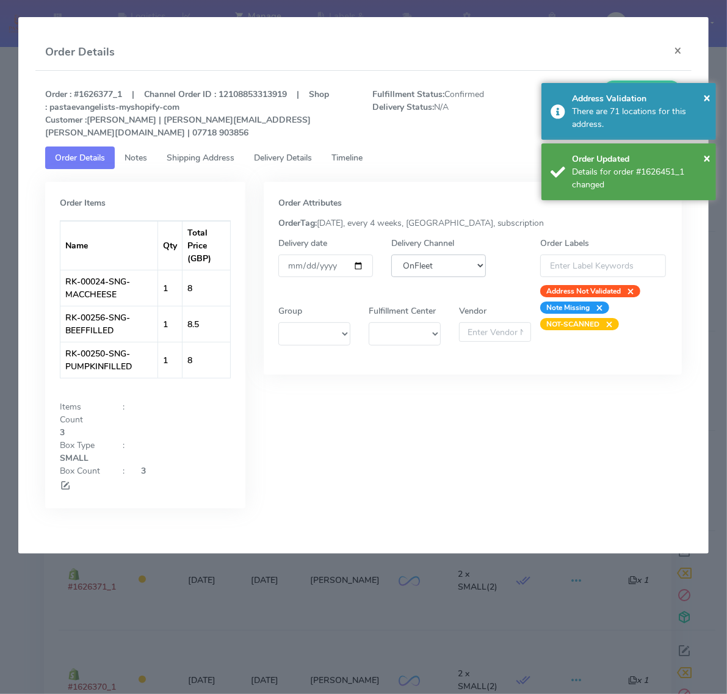
click at [450, 255] on select "DHL OnFleet Royal Mail DPD Yodel MaxOptra Amazon Collection" at bounding box center [438, 266] width 95 height 23
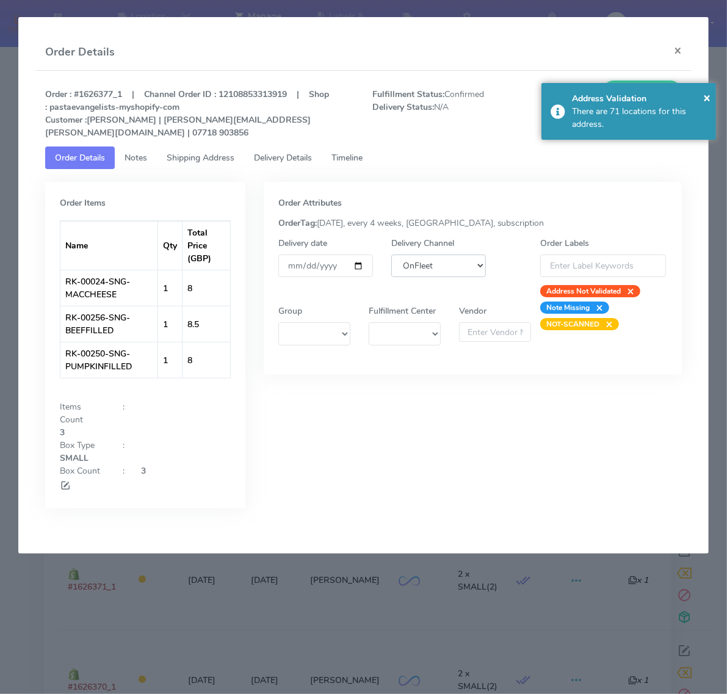
select select "5"
click at [391, 255] on select "DHL OnFleet Royal Mail DPD Yodel MaxOptra Amazon Collection" at bounding box center [438, 266] width 95 height 23
click at [704, 93] on span "×" at bounding box center [706, 97] width 7 height 16
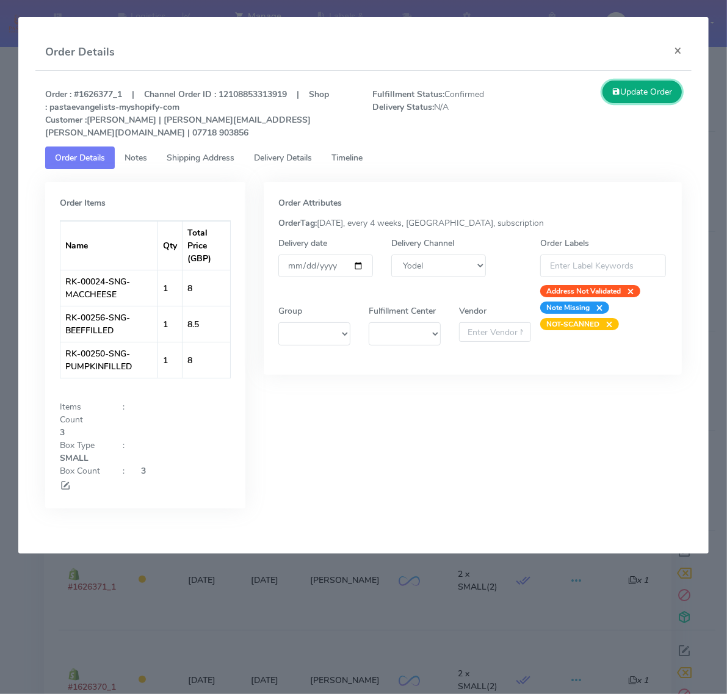
click at [629, 102] on button "Update Order" at bounding box center [641, 92] width 79 height 23
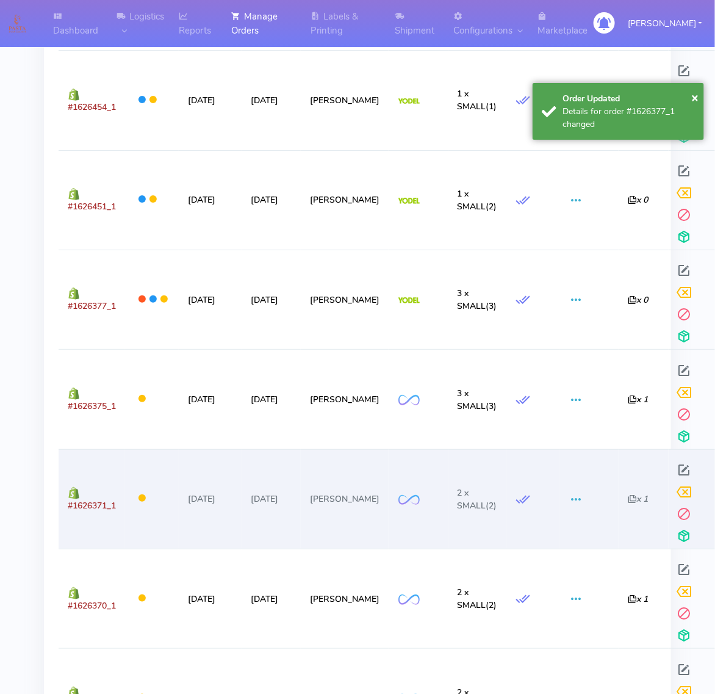
scroll to position [1526, 0]
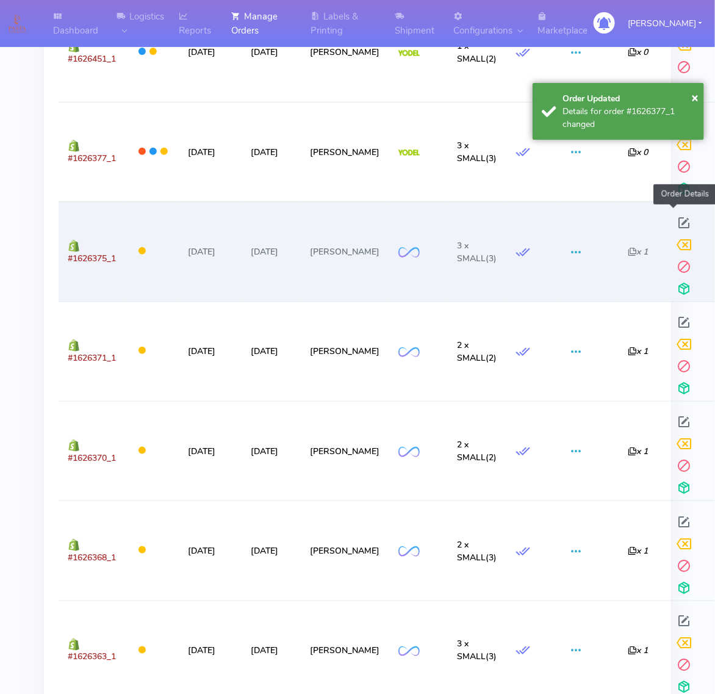
click at [674, 224] on span at bounding box center [685, 226] width 22 height 12
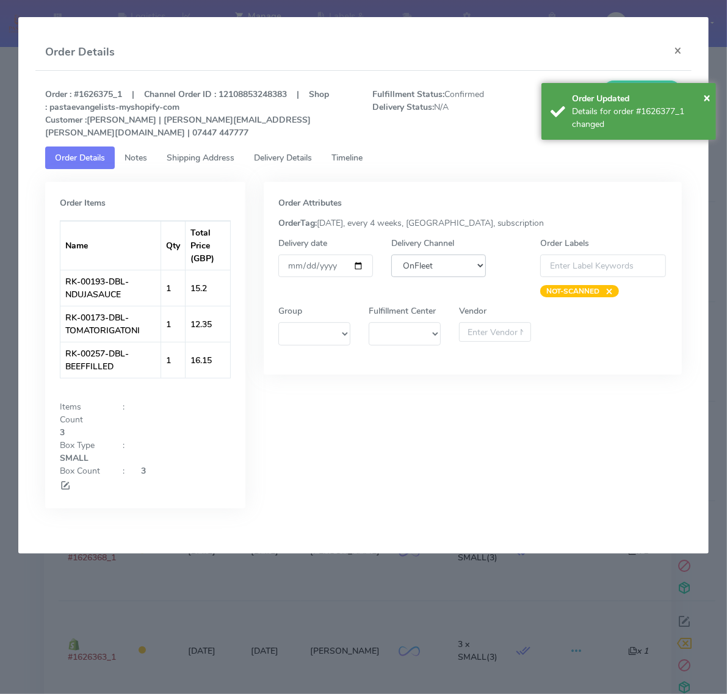
click at [455, 255] on select "DHL OnFleet Royal Mail DPD Yodel MaxOptra Amazon Collection" at bounding box center [438, 266] width 95 height 23
select select "5"
click at [391, 255] on select "DHL OnFleet Royal Mail DPD Yodel MaxOptra Amazon Collection" at bounding box center [438, 266] width 95 height 23
click at [707, 96] on span "×" at bounding box center [706, 97] width 7 height 16
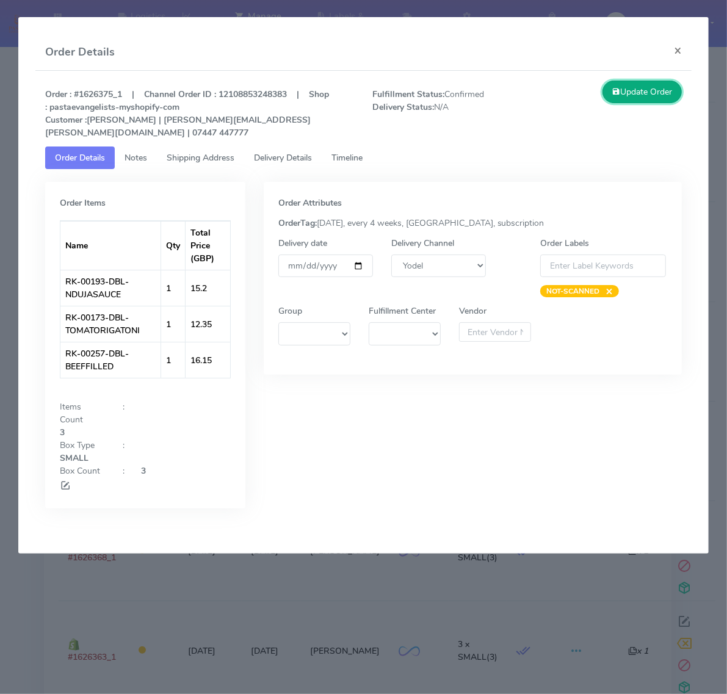
click at [642, 92] on button "Update Order" at bounding box center [641, 92] width 79 height 23
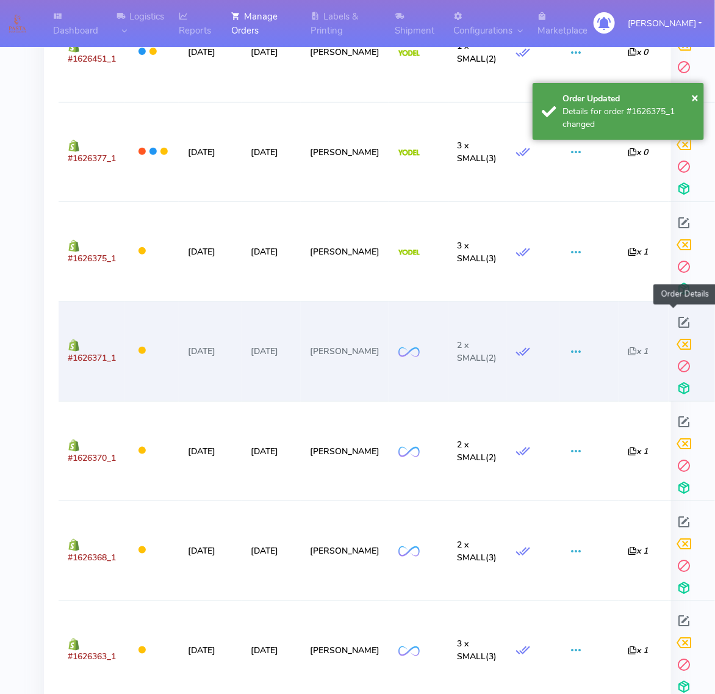
click at [678, 325] on span at bounding box center [685, 325] width 22 height 12
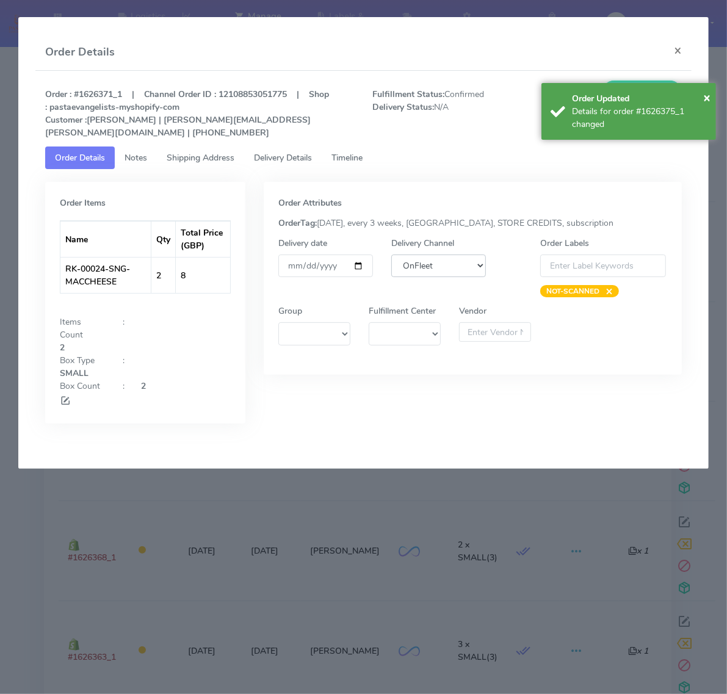
click at [465, 255] on select "DHL OnFleet Royal Mail DPD Yodel MaxOptra Amazon Collection" at bounding box center [438, 266] width 95 height 23
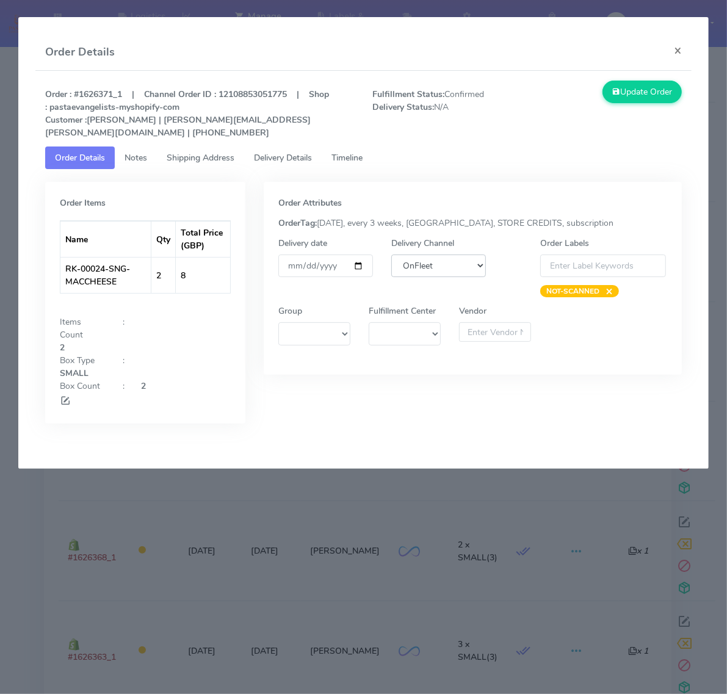
select select "5"
click at [391, 255] on select "DHL OnFleet Royal Mail DPD Yodel MaxOptra Amazon Collection" at bounding box center [438, 266] width 95 height 23
click at [624, 98] on button "Update Order" at bounding box center [641, 92] width 79 height 23
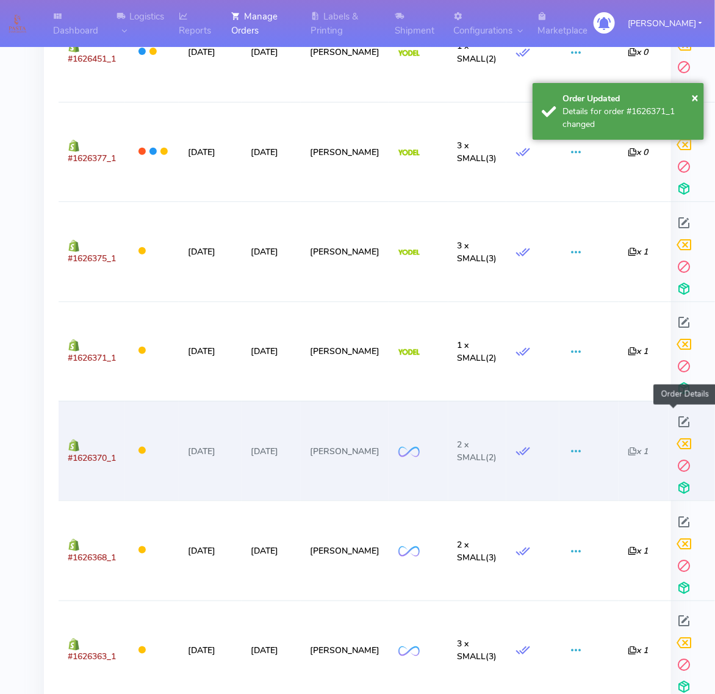
click at [674, 419] on span at bounding box center [685, 425] width 22 height 12
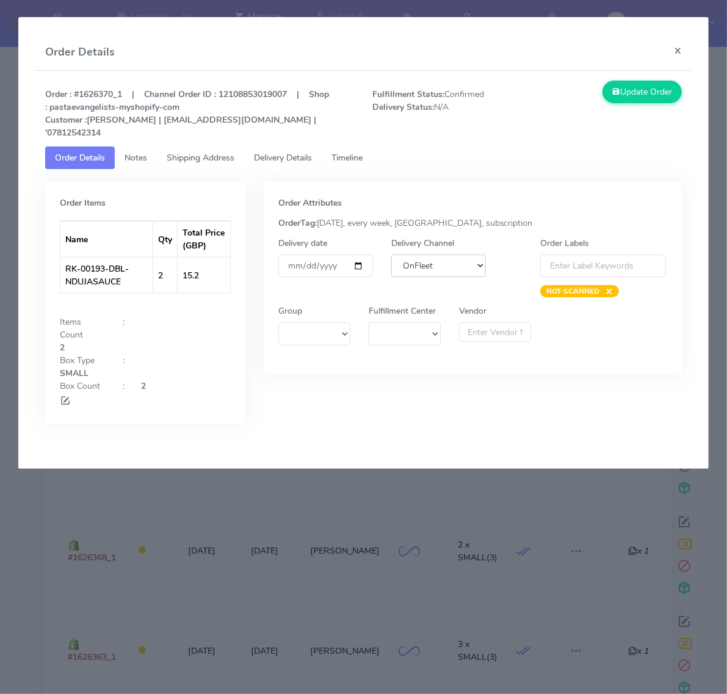
click at [455, 255] on select "DHL OnFleet Royal Mail DPD Yodel MaxOptra Amazon Collection" at bounding box center [438, 266] width 95 height 23
select select "5"
click at [391, 255] on select "DHL OnFleet Royal Mail DPD Yodel MaxOptra Amazon Collection" at bounding box center [438, 266] width 95 height 23
click at [635, 101] on button "Update Order" at bounding box center [641, 92] width 79 height 23
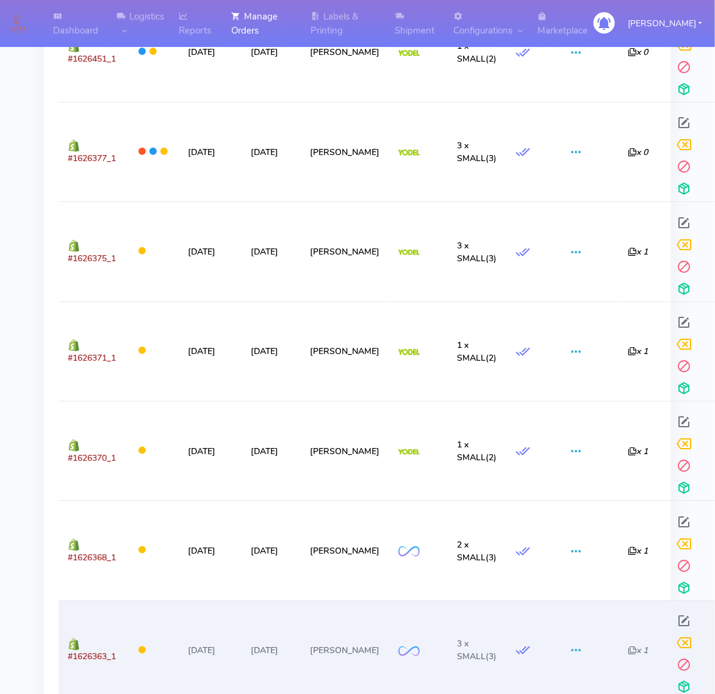
scroll to position [1755, 0]
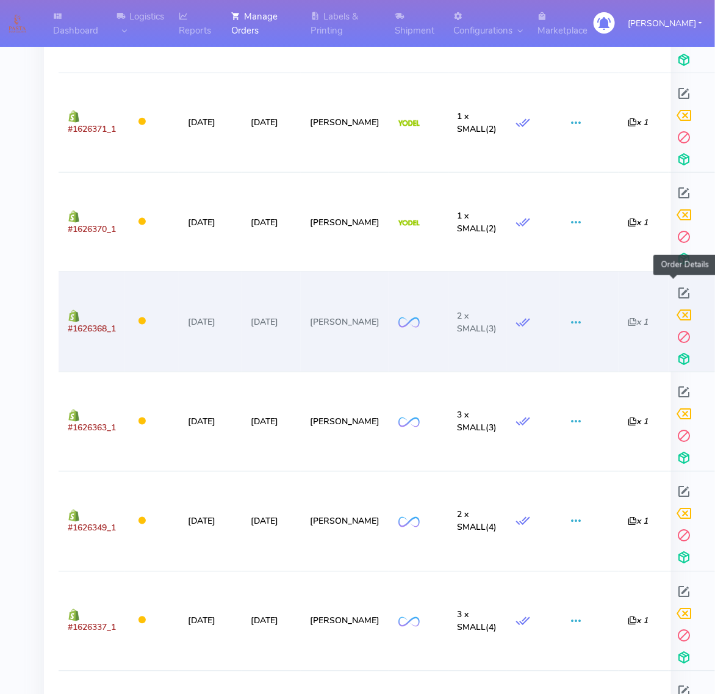
click at [678, 293] on span at bounding box center [685, 296] width 22 height 12
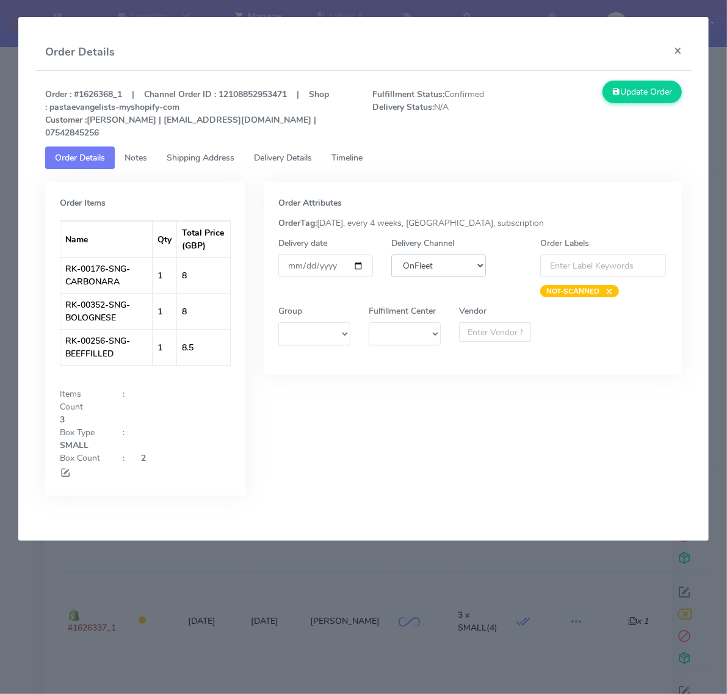
click at [414, 255] on select "DHL OnFleet Royal Mail DPD Yodel MaxOptra Amazon Collection" at bounding box center [438, 266] width 95 height 23
select select "5"
click at [391, 255] on select "DHL OnFleet Royal Mail DPD Yodel MaxOptra Amazon Collection" at bounding box center [438, 266] width 95 height 23
click at [626, 92] on button "Update Order" at bounding box center [641, 92] width 79 height 23
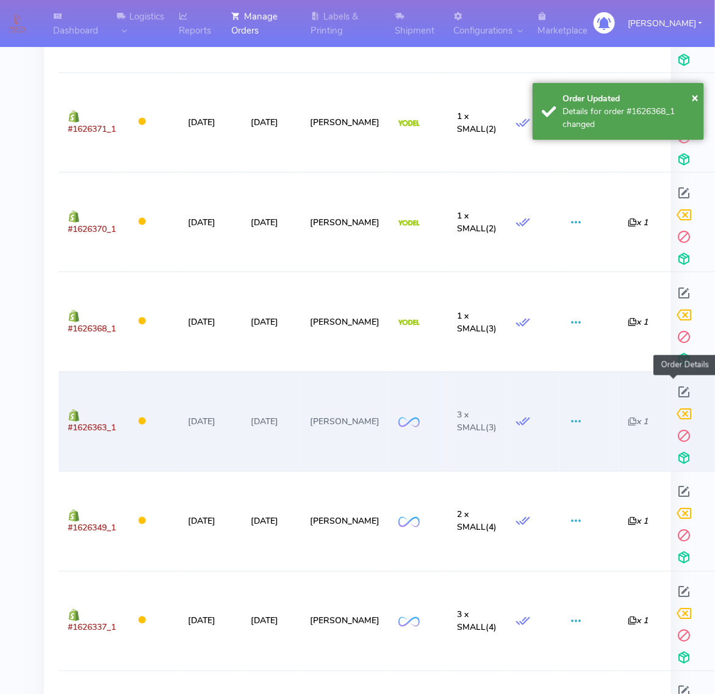
click at [678, 392] on span at bounding box center [685, 395] width 22 height 12
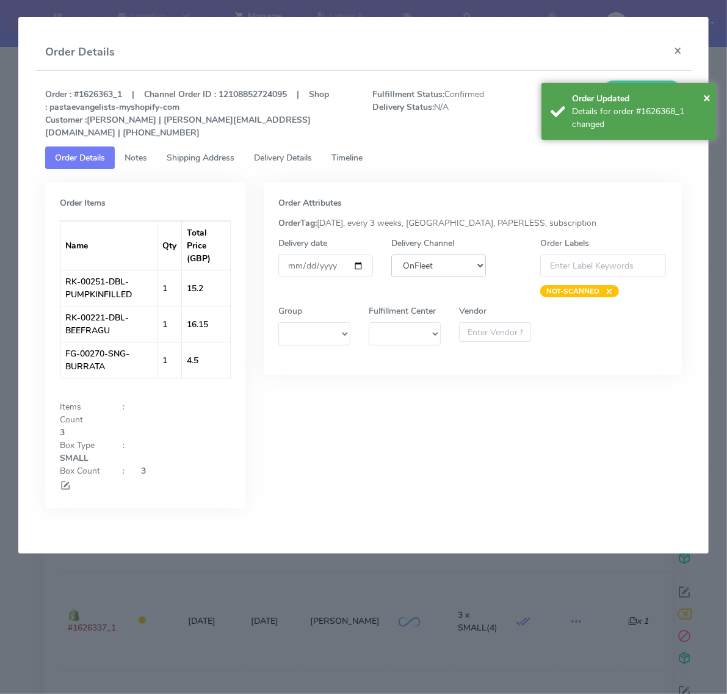
click at [453, 258] on select "DHL OnFleet Royal Mail DPD Yodel MaxOptra Amazon Collection" at bounding box center [438, 266] width 95 height 23
select select "5"
click at [391, 255] on select "DHL OnFleet Royal Mail DPD Yodel MaxOptra Amazon Collection" at bounding box center [438, 266] width 95 height 23
click at [712, 96] on div "× Order Updated Details for order #1626368_1 changed" at bounding box center [628, 111] width 175 height 57
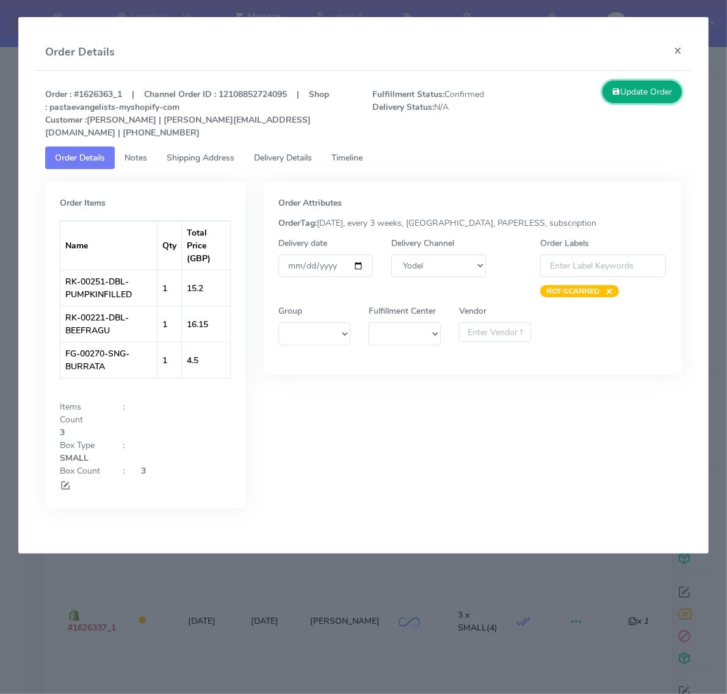
click at [630, 90] on button "Update Order" at bounding box center [641, 92] width 79 height 23
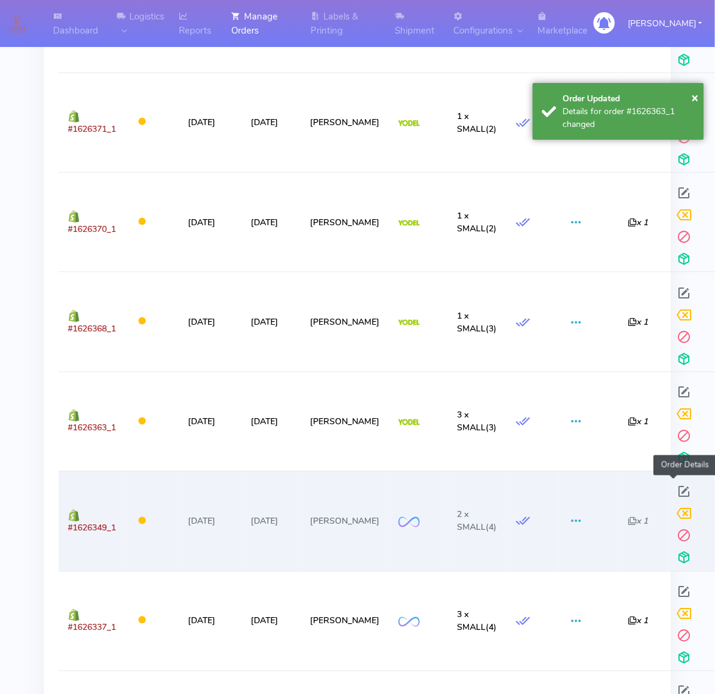
click at [674, 490] on span at bounding box center [685, 495] width 22 height 12
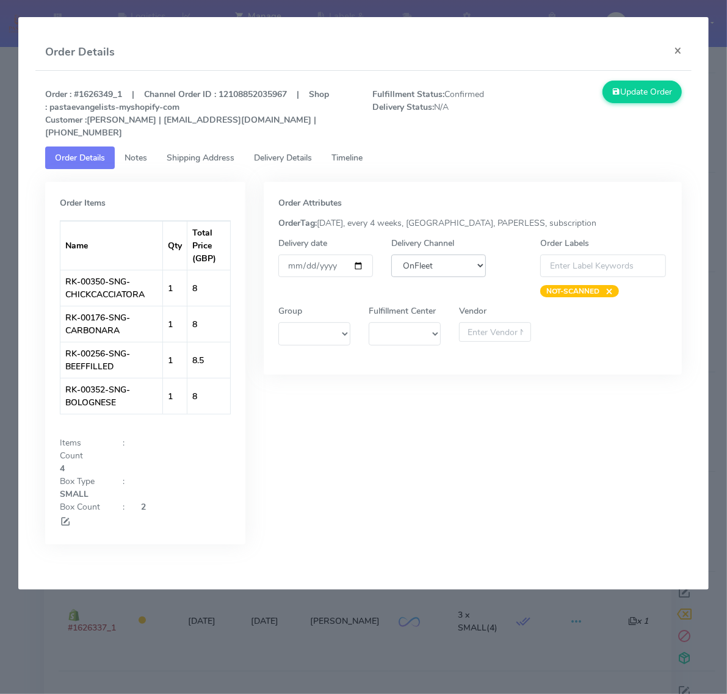
click at [454, 255] on select "DHL OnFleet Royal Mail DPD Yodel MaxOptra Amazon Collection" at bounding box center [438, 266] width 95 height 23
select select "5"
click at [391, 255] on select "DHL OnFleet Royal Mail DPD Yodel MaxOptra Amazon Collection" at bounding box center [438, 266] width 95 height 23
click at [613, 89] on icon at bounding box center [616, 92] width 9 height 12
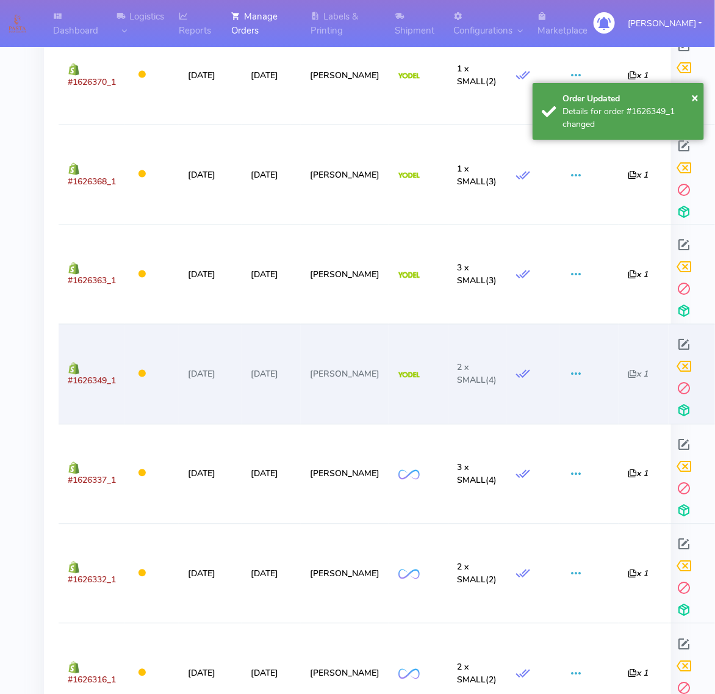
scroll to position [1907, 0]
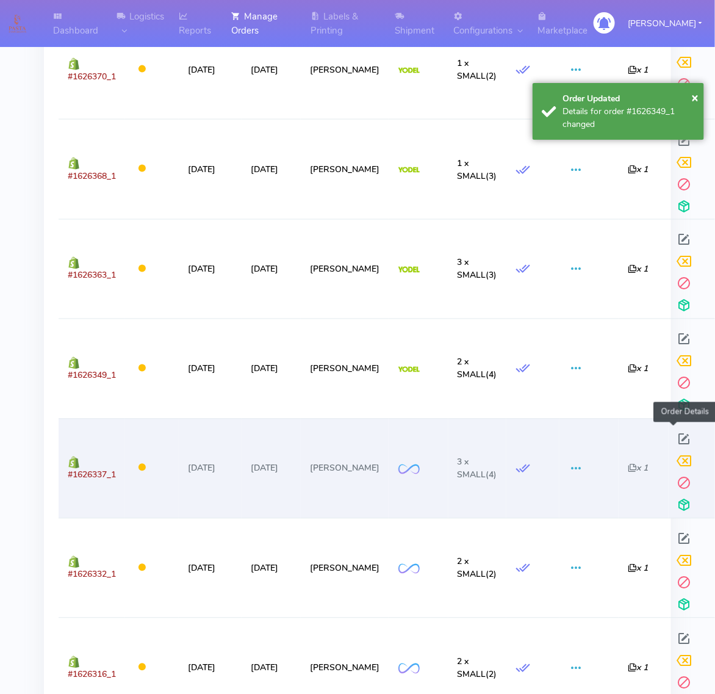
click at [674, 438] on span at bounding box center [685, 442] width 22 height 12
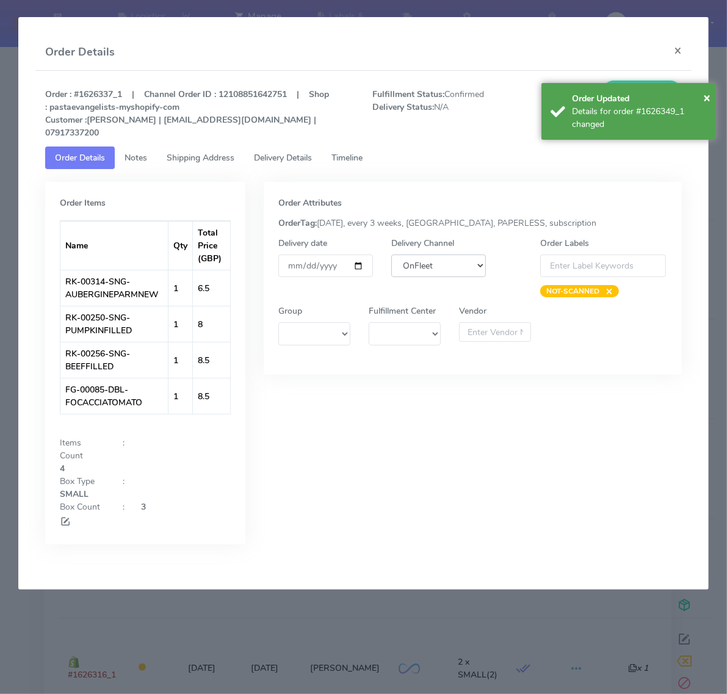
click at [458, 263] on select "DHL OnFleet Royal Mail DPD Yodel MaxOptra Amazon Collection" at bounding box center [438, 266] width 95 height 23
select select "5"
click at [391, 255] on select "DHL OnFleet Royal Mail DPD Yodel MaxOptra Amazon Collection" at bounding box center [438, 266] width 95 height 23
click at [709, 95] on span "×" at bounding box center [706, 97] width 7 height 16
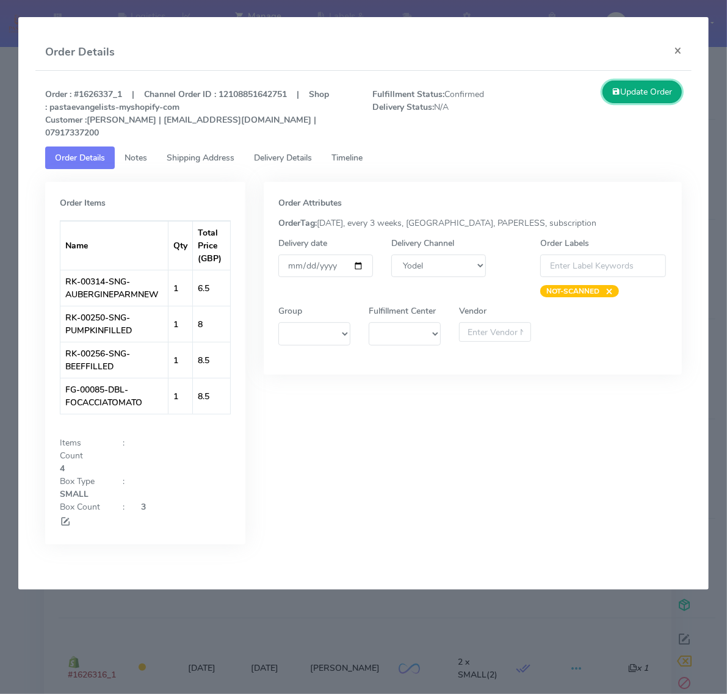
click at [669, 93] on button "Update Order" at bounding box center [641, 92] width 79 height 23
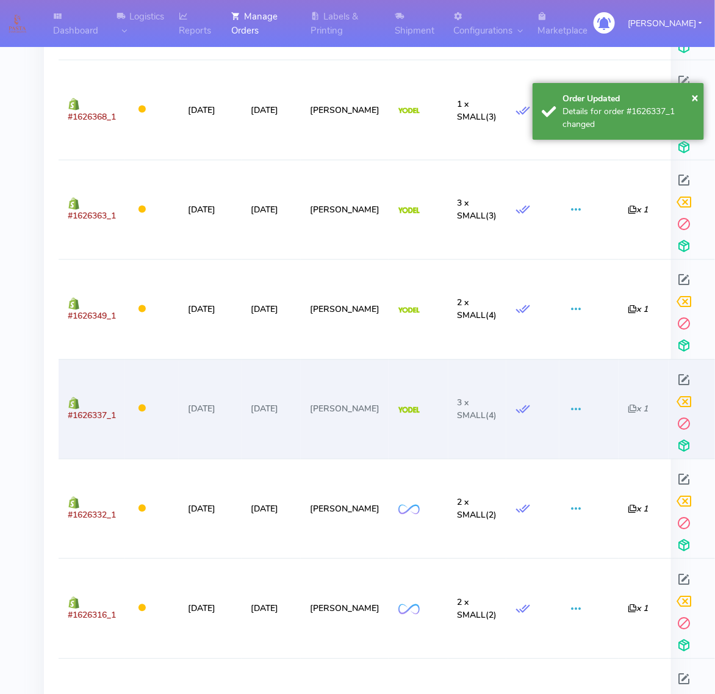
scroll to position [2060, 0]
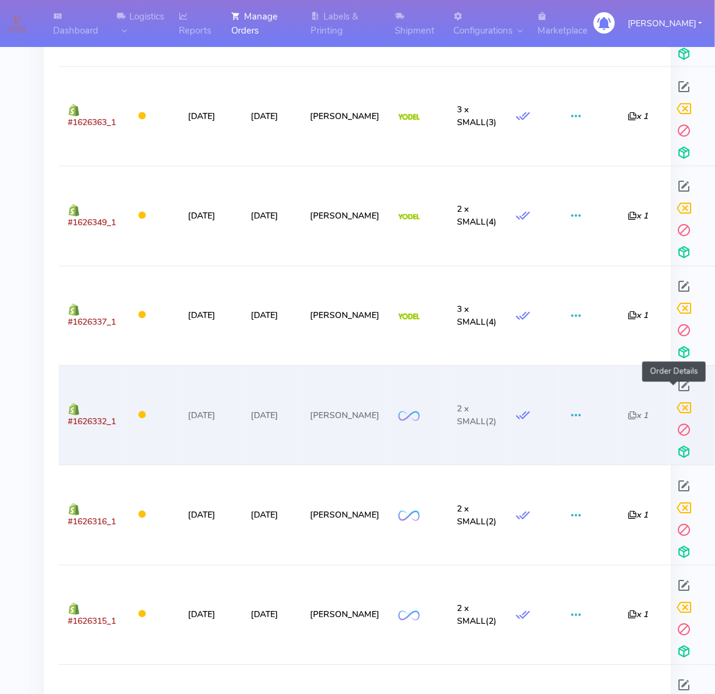
click at [674, 386] on span at bounding box center [685, 389] width 22 height 12
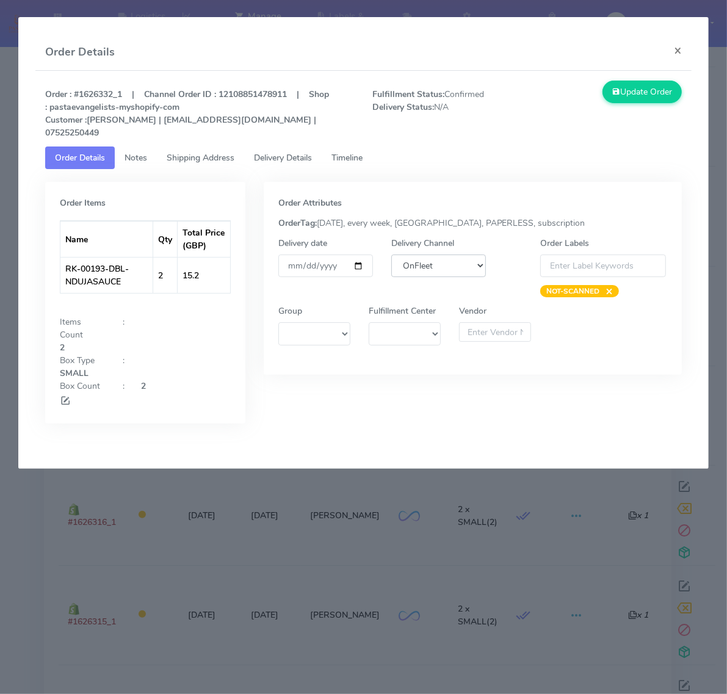
click at [437, 255] on select "DHL OnFleet Royal Mail DPD Yodel MaxOptra Amazon Collection" at bounding box center [438, 266] width 95 height 23
select select "5"
click at [391, 255] on select "DHL OnFleet Royal Mail DPD Yodel MaxOptra Amazon Collection" at bounding box center [438, 266] width 95 height 23
click at [636, 84] on button "Update Order" at bounding box center [641, 92] width 79 height 23
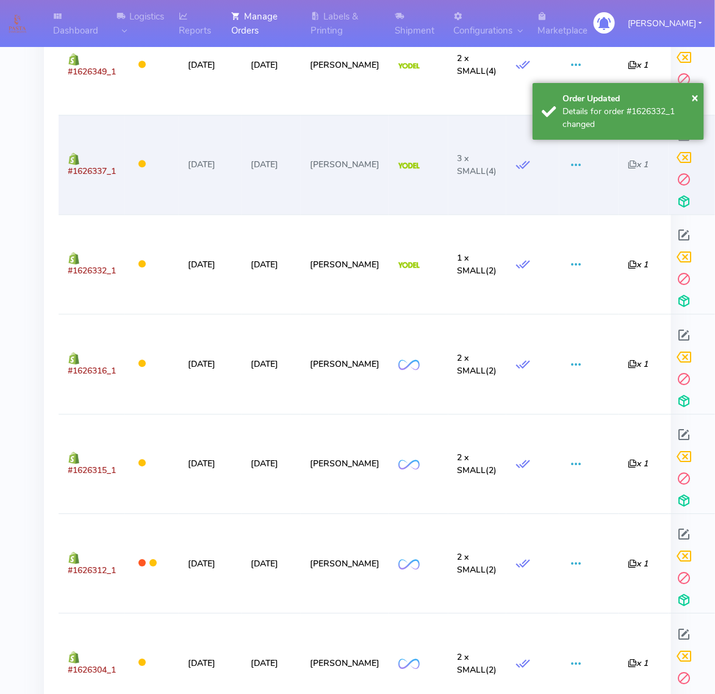
scroll to position [2289, 0]
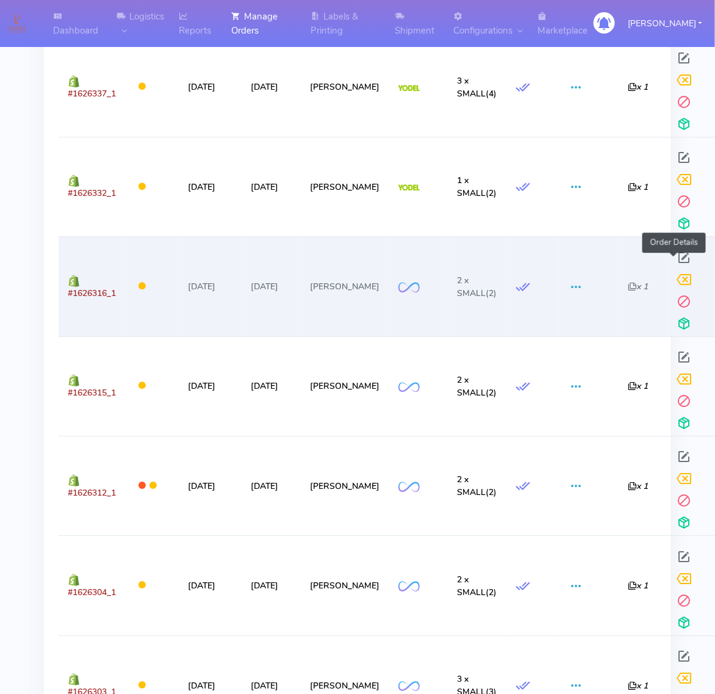
click at [676, 256] on span at bounding box center [685, 261] width 22 height 12
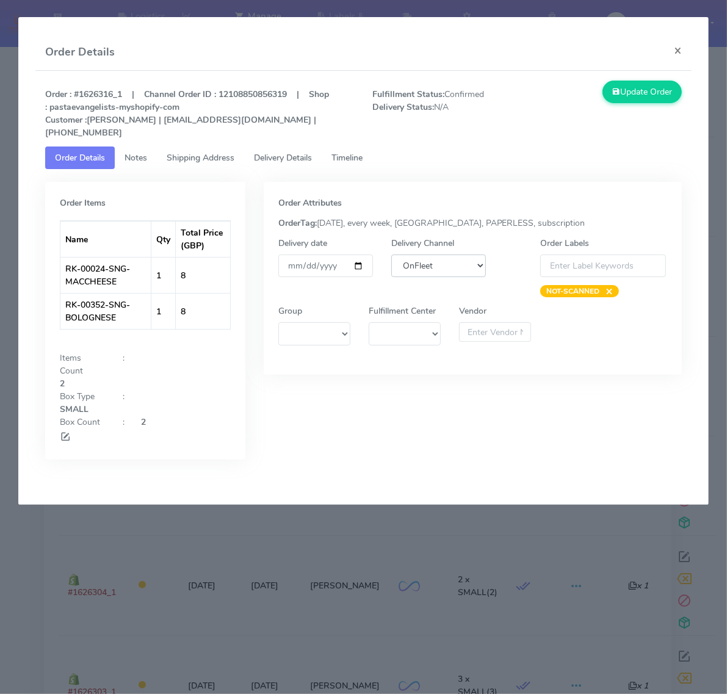
click at [421, 257] on select "DHL OnFleet Royal Mail DPD Yodel MaxOptra Amazon Collection" at bounding box center [438, 266] width 95 height 23
click at [391, 255] on select "DHL OnFleet Royal Mail DPD Yodel MaxOptra Amazon Collection" at bounding box center [438, 266] width 95 height 23
drag, startPoint x: 432, startPoint y: 251, endPoint x: 432, endPoint y: 262, distance: 11.6
click at [432, 255] on select "DHL OnFleet Royal Mail DPD Yodel MaxOptra Amazon Collection" at bounding box center [438, 266] width 95 height 23
select select "5"
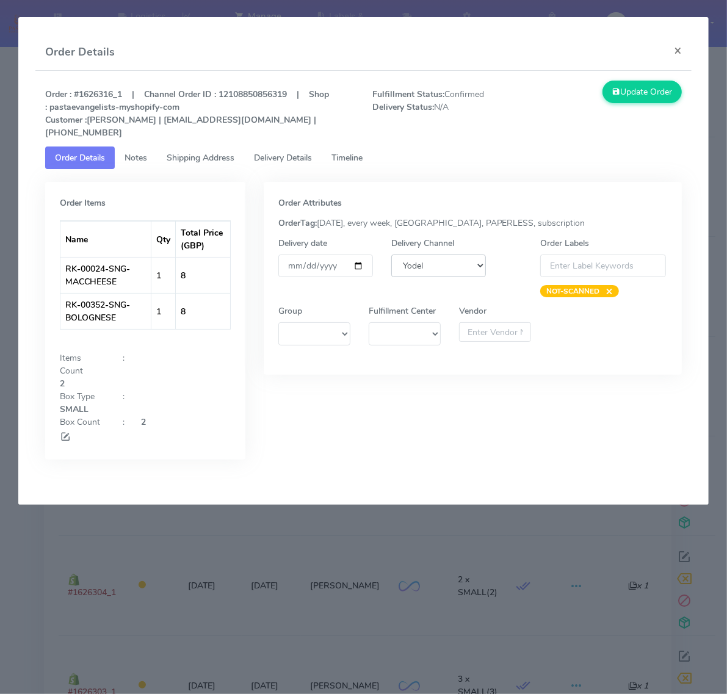
click at [391, 255] on select "DHL OnFleet Royal Mail DPD Yodel MaxOptra Amazon Collection" at bounding box center [438, 266] width 95 height 23
click at [666, 95] on button "Update Order" at bounding box center [641, 92] width 79 height 23
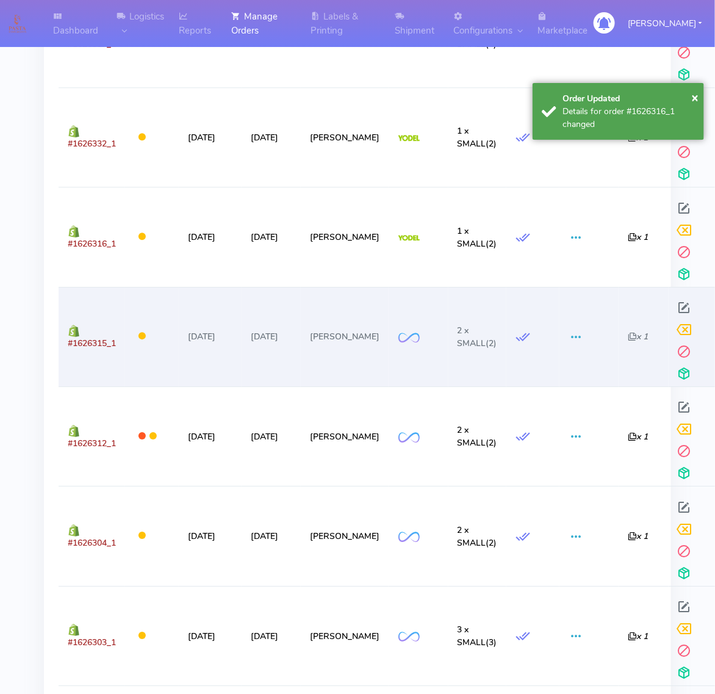
scroll to position [2365, 0]
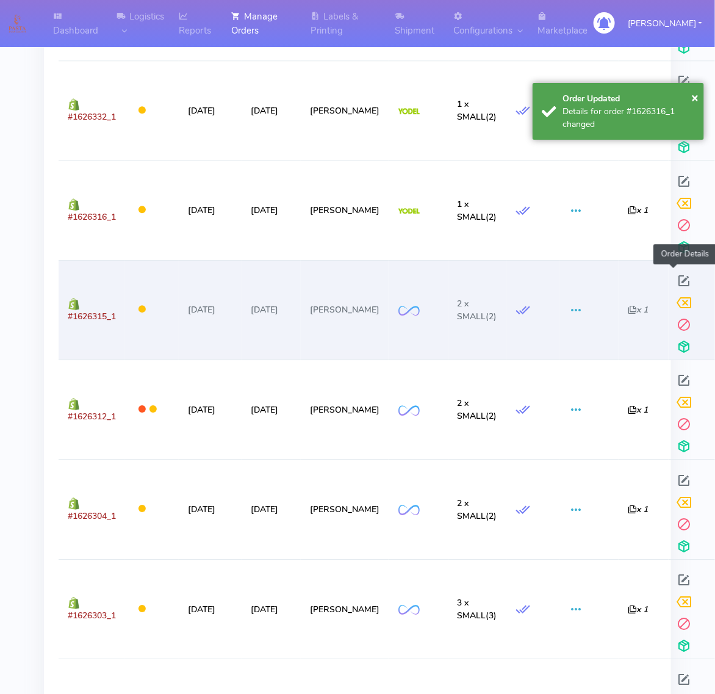
click at [674, 288] on span at bounding box center [685, 284] width 22 height 12
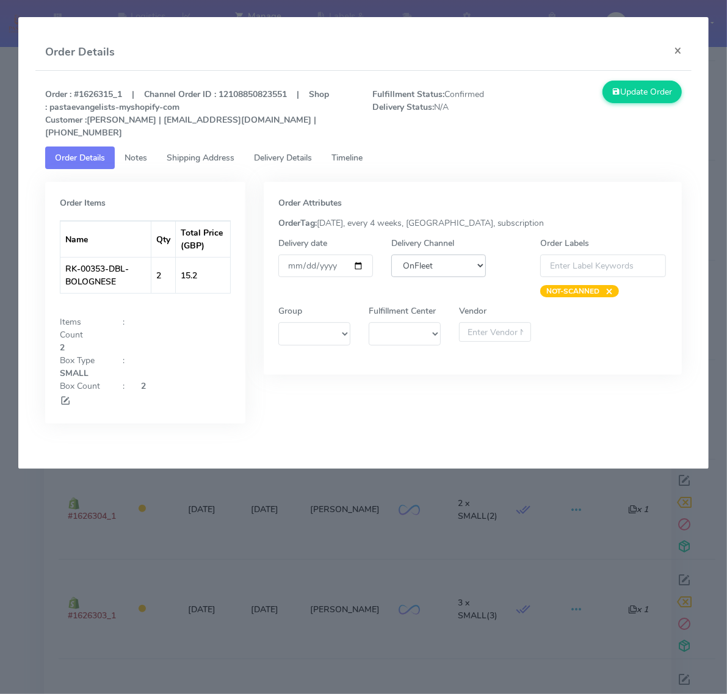
click at [428, 255] on select "DHL OnFleet Royal Mail DPD Yodel MaxOptra Amazon Collection" at bounding box center [438, 266] width 95 height 23
select select "5"
click at [391, 255] on select "DHL OnFleet Royal Mail DPD Yodel MaxOptra Amazon Collection" at bounding box center [438, 266] width 95 height 23
click at [623, 93] on button "Update Order" at bounding box center [641, 92] width 79 height 23
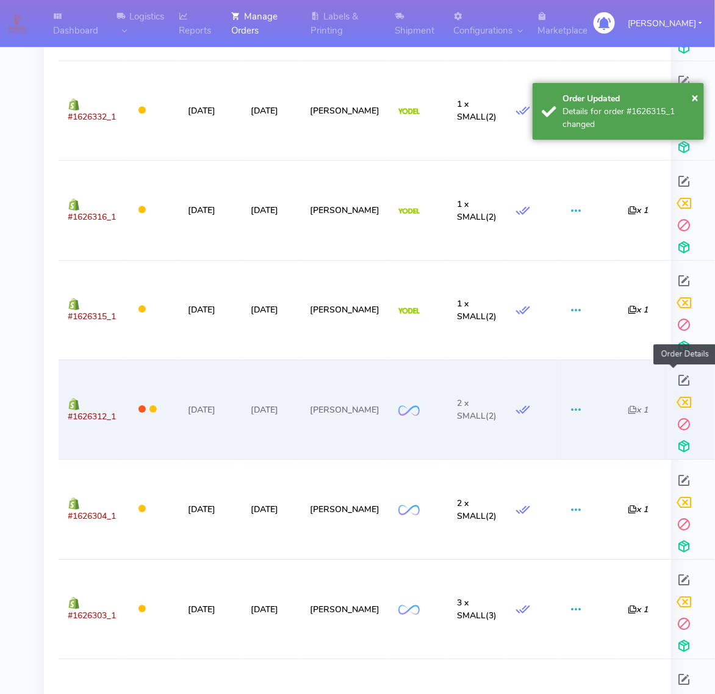
click at [675, 380] on span at bounding box center [685, 383] width 22 height 12
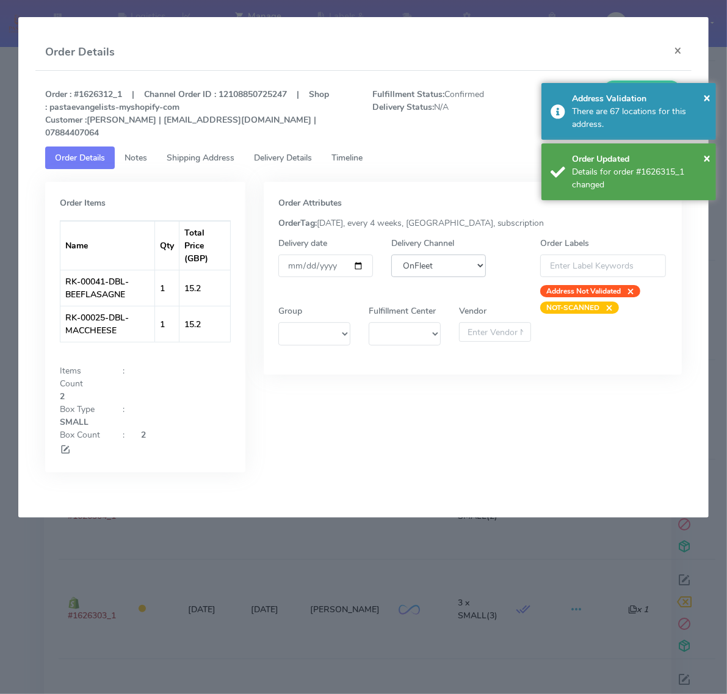
click at [455, 255] on select "DHL OnFleet Royal Mail DPD Yodel MaxOptra Amazon Collection" at bounding box center [438, 266] width 95 height 23
select select "5"
click at [391, 255] on select "DHL OnFleet Royal Mail DPD Yodel MaxOptra Amazon Collection" at bounding box center [438, 266] width 95 height 23
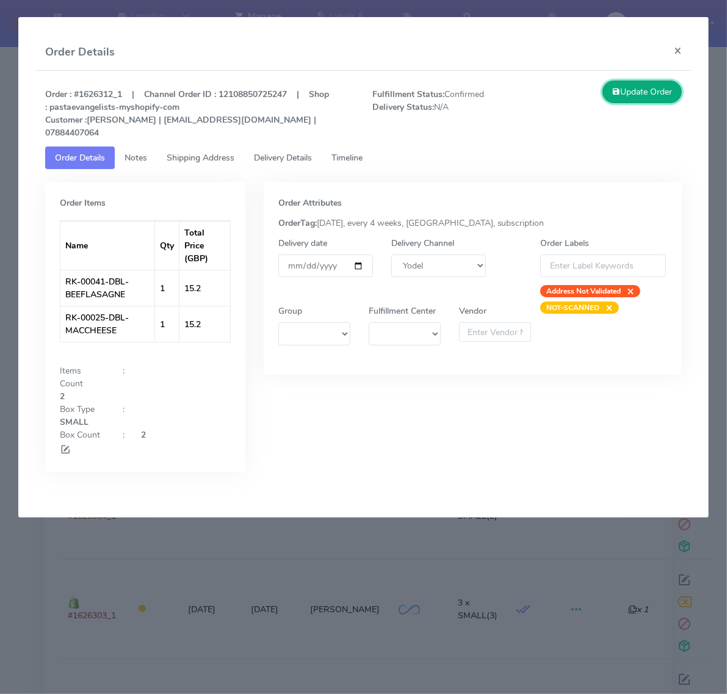
click at [651, 96] on button "Update Order" at bounding box center [641, 92] width 79 height 23
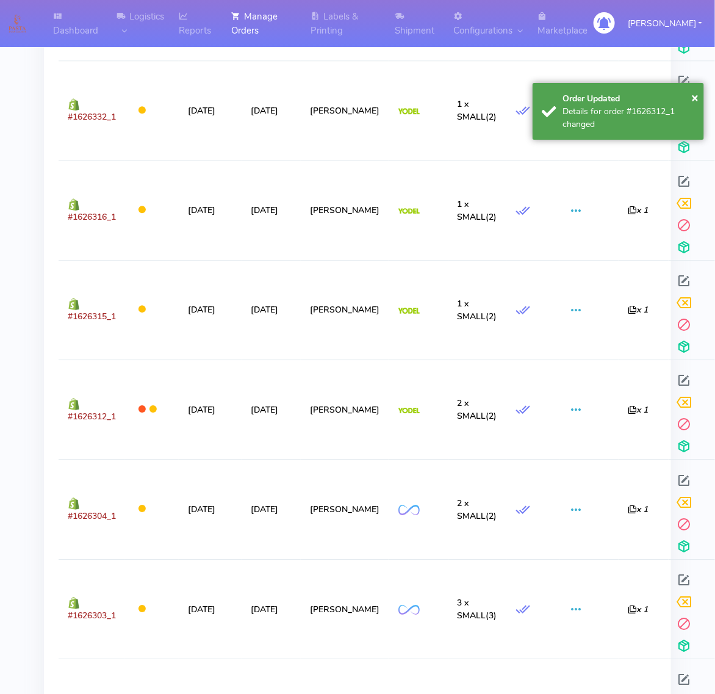
scroll to position [2441, 0]
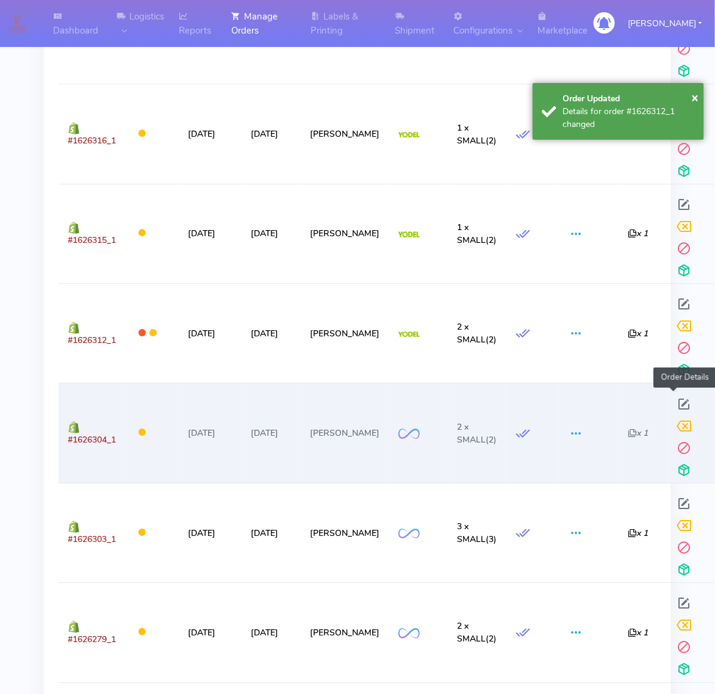
click at [674, 405] on span at bounding box center [685, 407] width 22 height 12
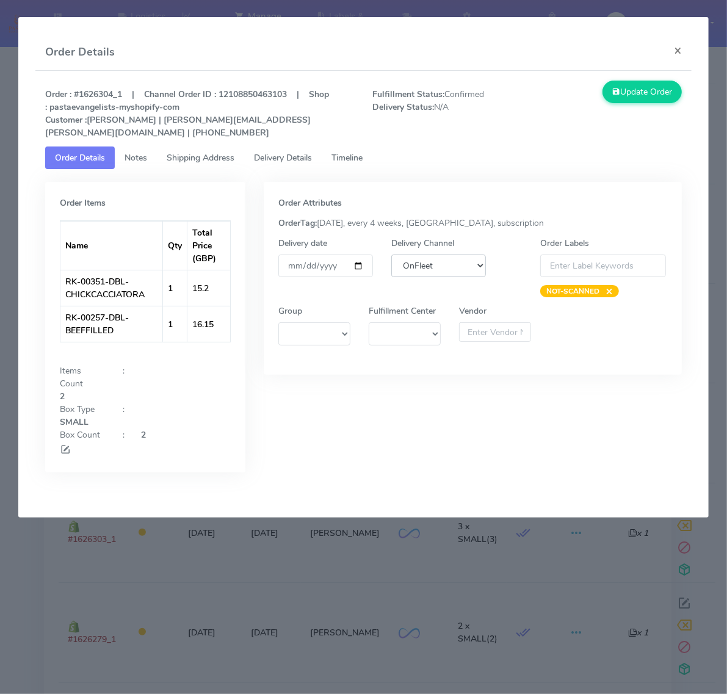
drag, startPoint x: 413, startPoint y: 258, endPoint x: 416, endPoint y: 276, distance: 18.7
click at [413, 258] on select "DHL OnFleet Royal Mail DPD Yodel MaxOptra Amazon Collection" at bounding box center [438, 266] width 95 height 23
select select "5"
click at [391, 255] on select "DHL OnFleet Royal Mail DPD Yodel MaxOptra Amazon Collection" at bounding box center [438, 266] width 95 height 23
click at [638, 103] on button "Update Order" at bounding box center [641, 92] width 79 height 23
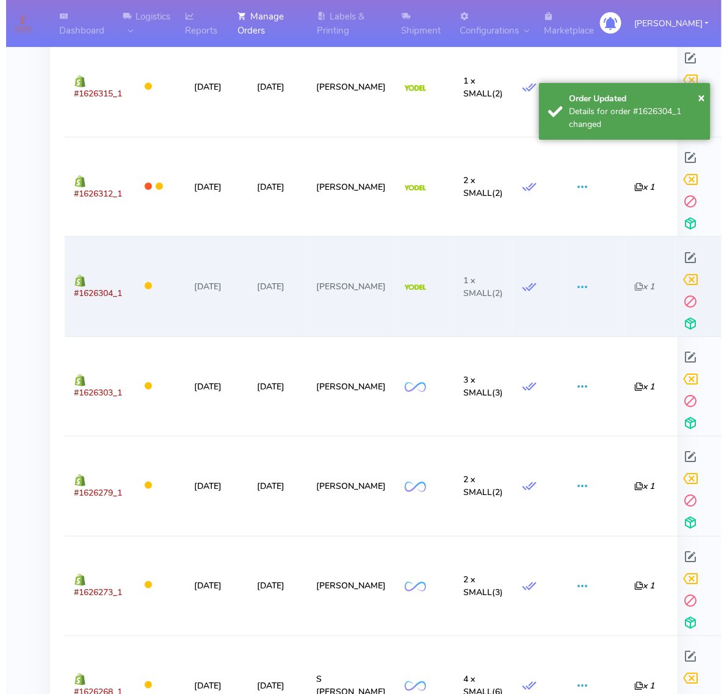
scroll to position [2594, 0]
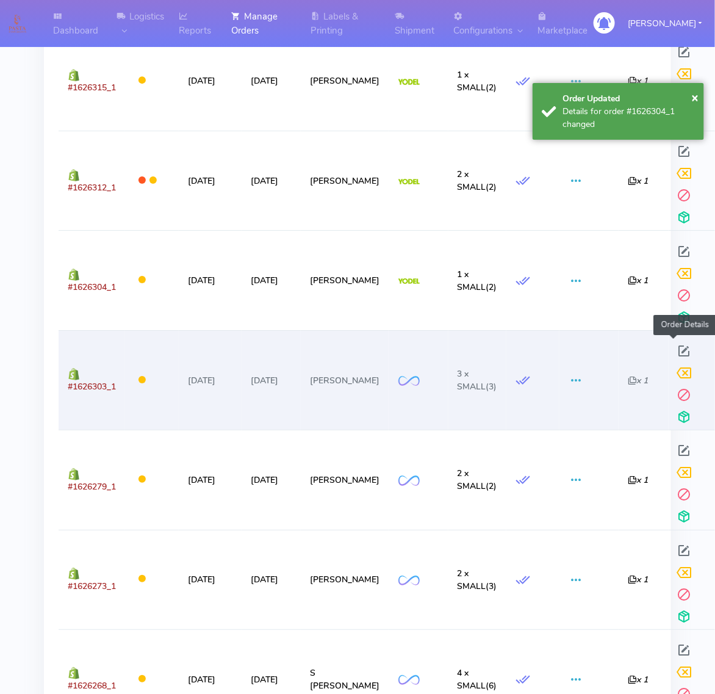
click at [674, 349] on span at bounding box center [685, 354] width 22 height 12
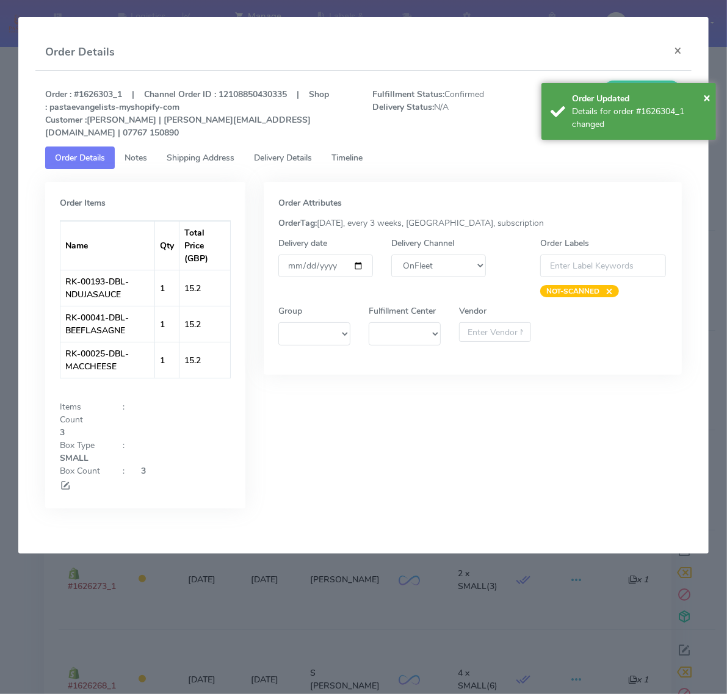
click at [447, 267] on div "Delivery Channel DHL OnFleet Royal Mail DPD Yodel MaxOptra Amazon Collection" at bounding box center [438, 267] width 113 height 60
click at [446, 255] on select "DHL OnFleet Royal Mail DPD Yodel MaxOptra Amazon Collection" at bounding box center [438, 266] width 95 height 23
select select "5"
click at [391, 255] on select "DHL OnFleet Royal Mail DPD Yodel MaxOptra Amazon Collection" at bounding box center [438, 266] width 95 height 23
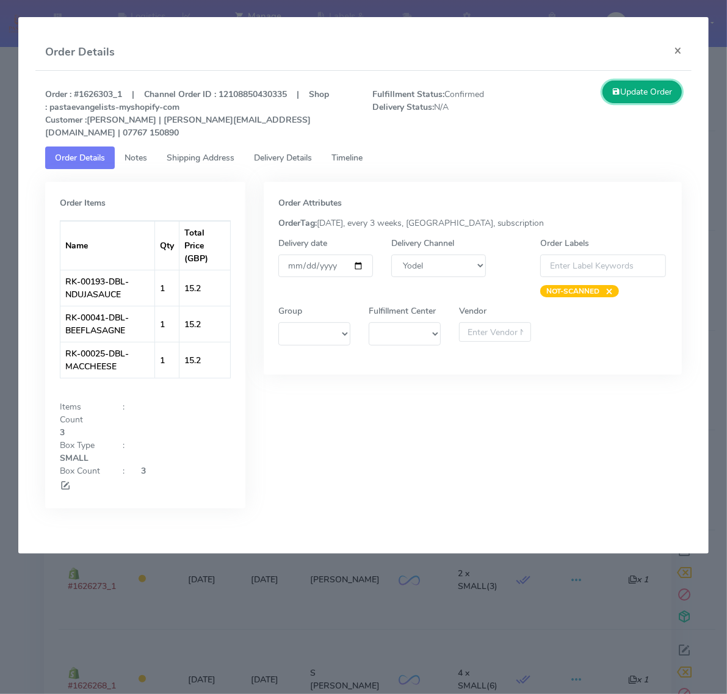
click at [648, 90] on button "Update Order" at bounding box center [641, 92] width 79 height 23
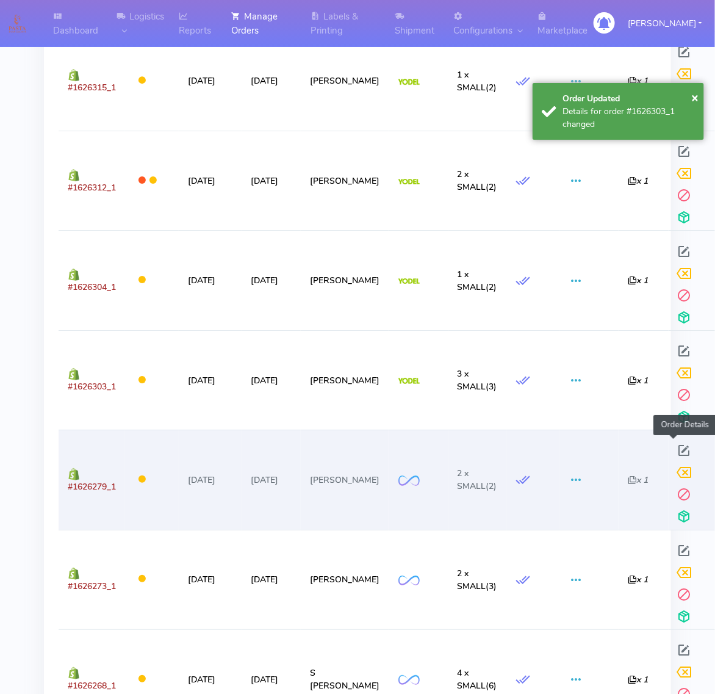
click at [676, 450] on span at bounding box center [685, 453] width 22 height 12
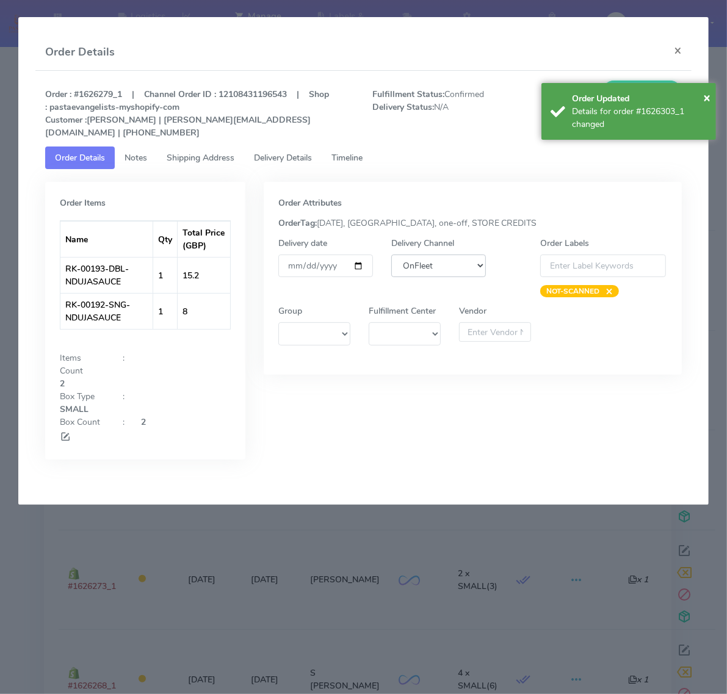
click at [437, 264] on select "DHL OnFleet Royal Mail DPD Yodel MaxOptra Amazon Collection" at bounding box center [438, 266] width 95 height 23
select select "5"
click at [391, 255] on select "DHL OnFleet Royal Mail DPD Yodel MaxOptra Amazon Collection" at bounding box center [438, 266] width 95 height 23
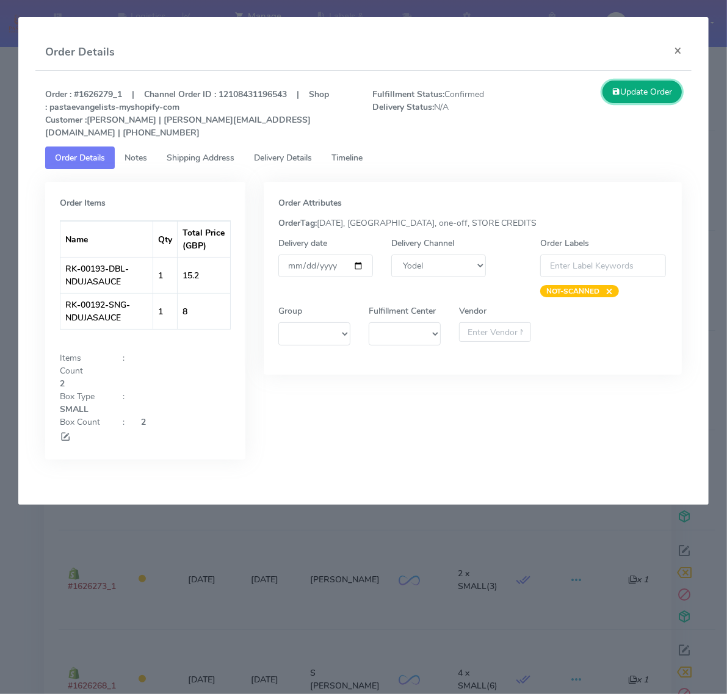
click at [662, 96] on button "Update Order" at bounding box center [641, 92] width 79 height 23
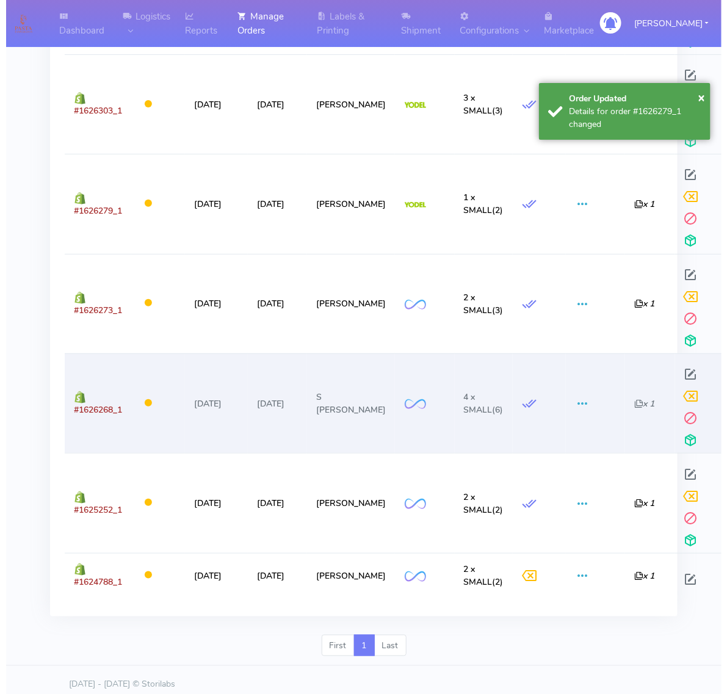
scroll to position [2885, 0]
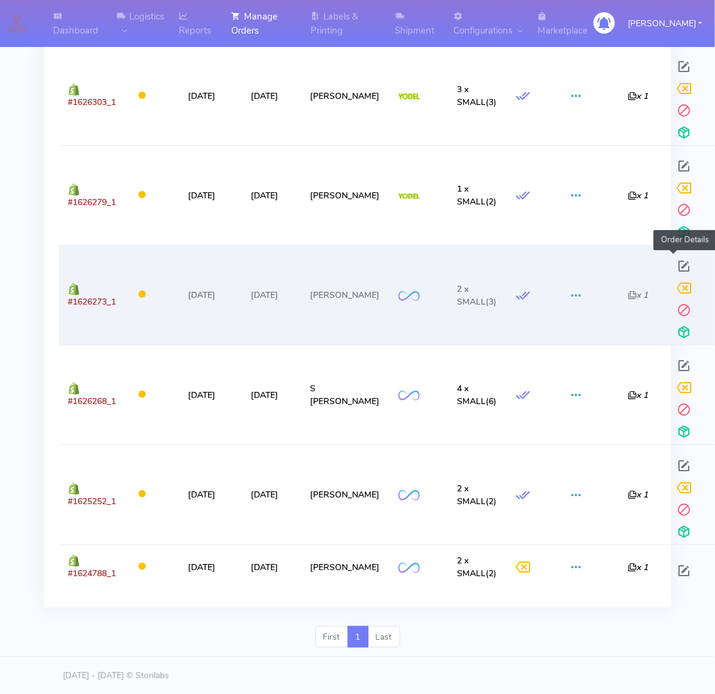
click at [675, 263] on span at bounding box center [685, 269] width 22 height 12
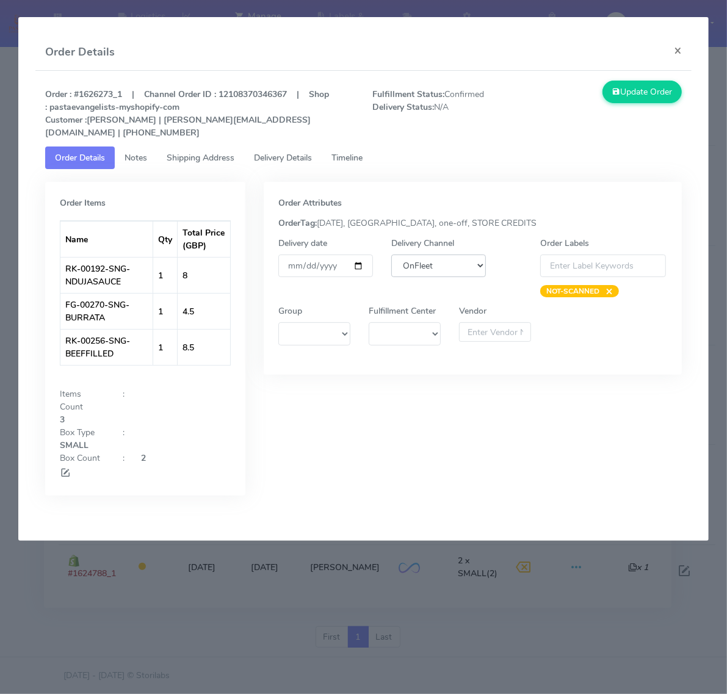
click at [402, 255] on select "DHL OnFleet Royal Mail DPD Yodel MaxOptra Amazon Collection" at bounding box center [438, 266] width 95 height 23
select select "5"
click at [391, 255] on select "DHL OnFleet Royal Mail DPD Yodel MaxOptra Amazon Collection" at bounding box center [438, 266] width 95 height 23
click at [624, 86] on button "Update Order" at bounding box center [641, 92] width 79 height 23
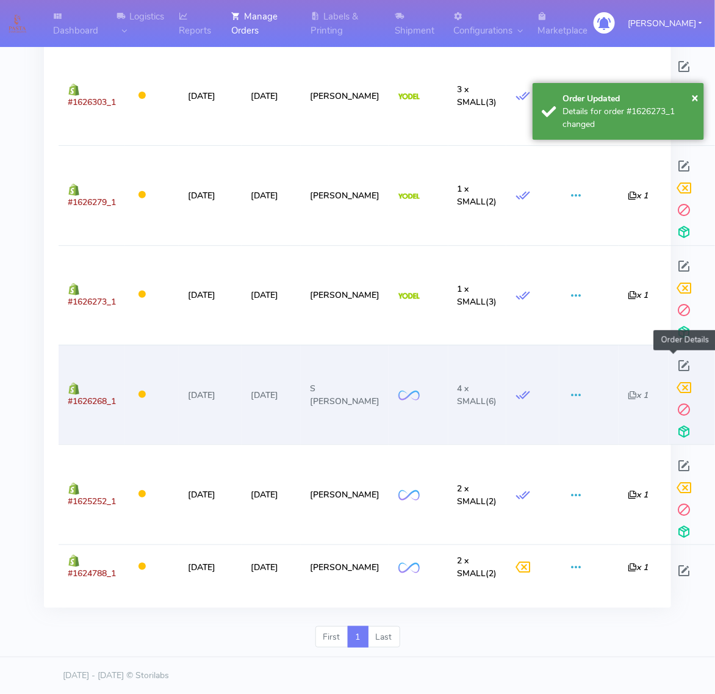
click at [674, 368] on span at bounding box center [685, 369] width 22 height 12
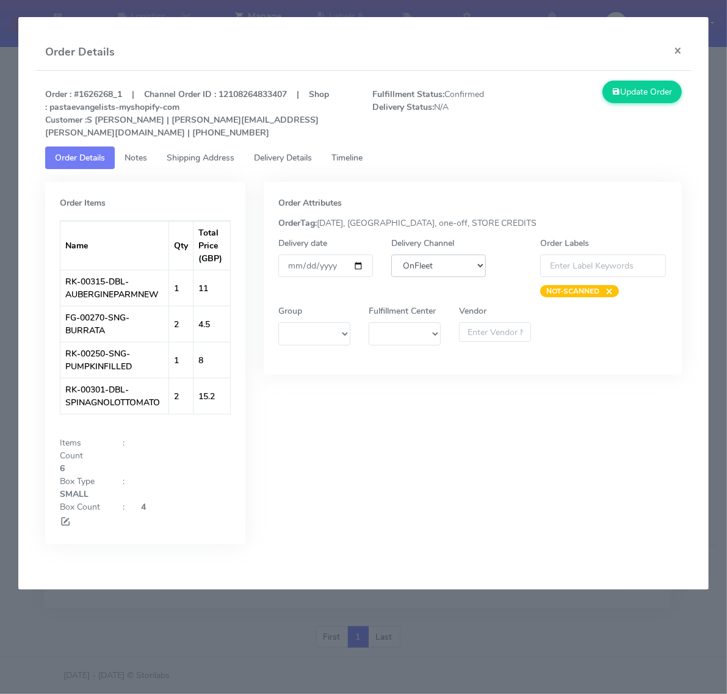
click at [429, 257] on select "DHL OnFleet Royal Mail DPD Yodel MaxOptra Amazon Collection" at bounding box center [438, 266] width 95 height 23
select select "5"
click at [391, 255] on select "DHL OnFleet Royal Mail DPD Yodel MaxOptra Amazon Collection" at bounding box center [438, 266] width 95 height 23
click at [640, 93] on button "Update Order" at bounding box center [641, 92] width 79 height 23
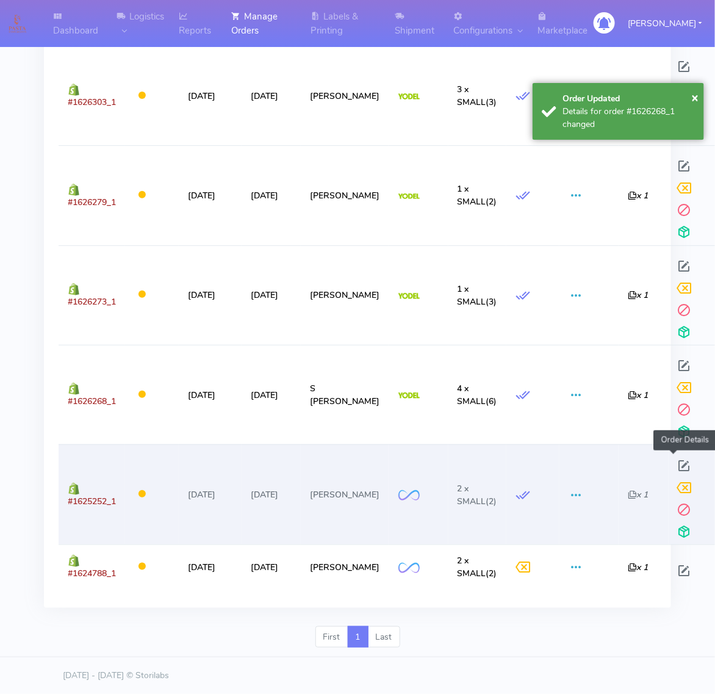
click at [674, 463] on span at bounding box center [685, 469] width 22 height 12
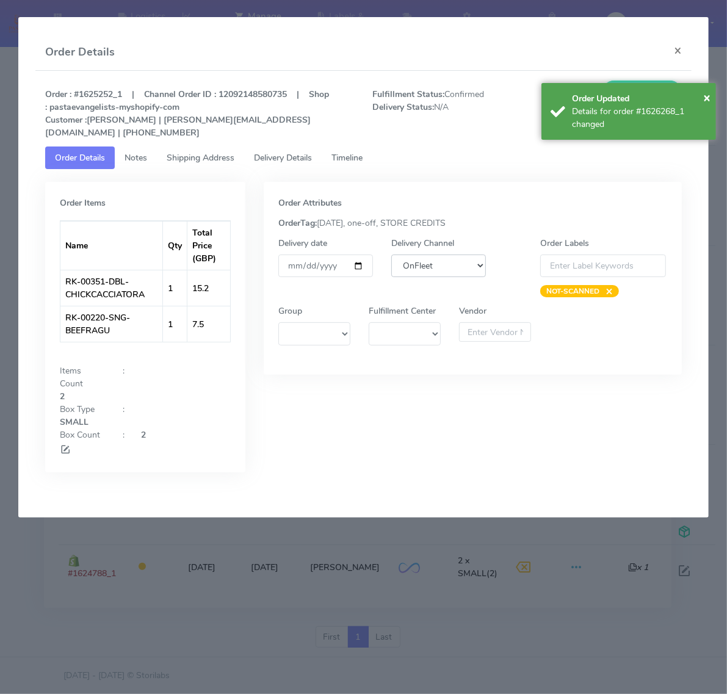
click at [423, 258] on select "DHL OnFleet Royal Mail DPD Yodel MaxOptra Amazon Collection" at bounding box center [438, 266] width 95 height 23
select select "5"
click at [391, 255] on select "DHL OnFleet Royal Mail DPD Yodel MaxOptra Amazon Collection" at bounding box center [438, 266] width 95 height 23
click at [709, 96] on span "×" at bounding box center [706, 97] width 7 height 16
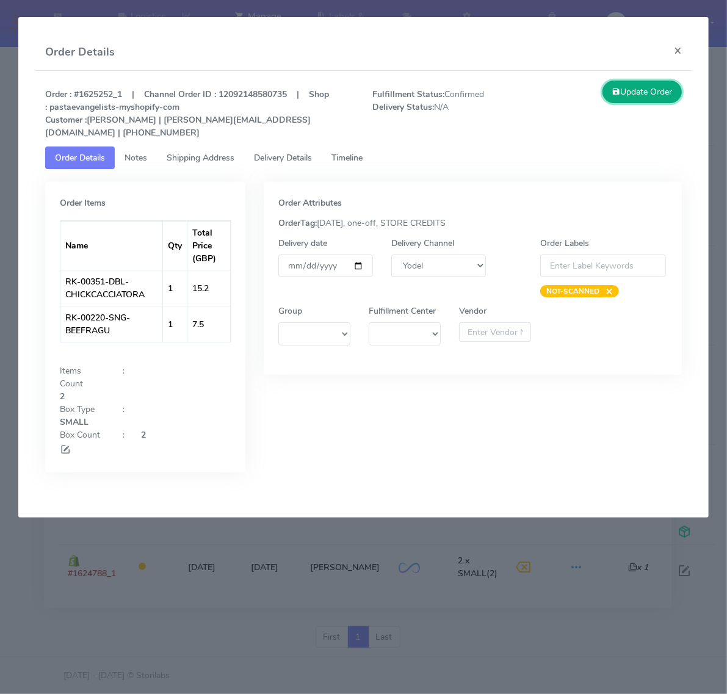
click at [636, 96] on button "Update Order" at bounding box center [641, 92] width 79 height 23
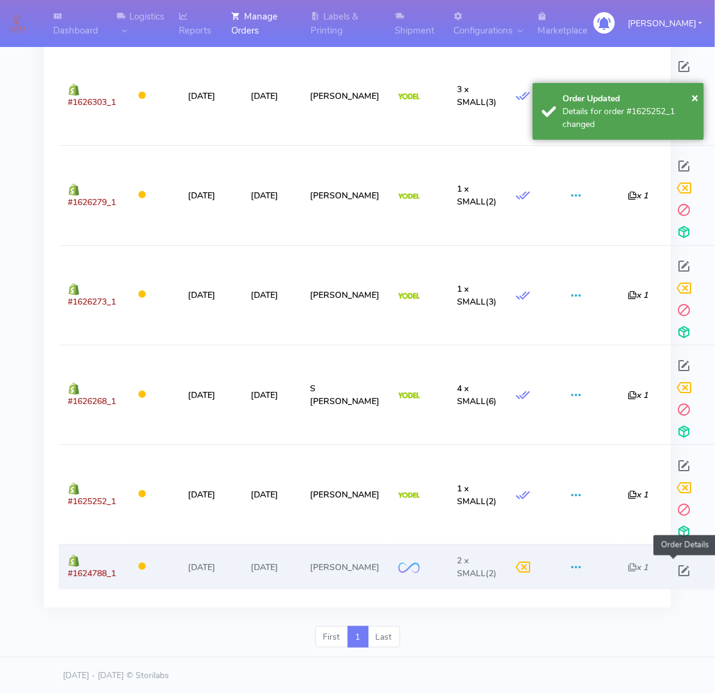
click at [674, 568] on span at bounding box center [685, 574] width 22 height 12
select select "2"
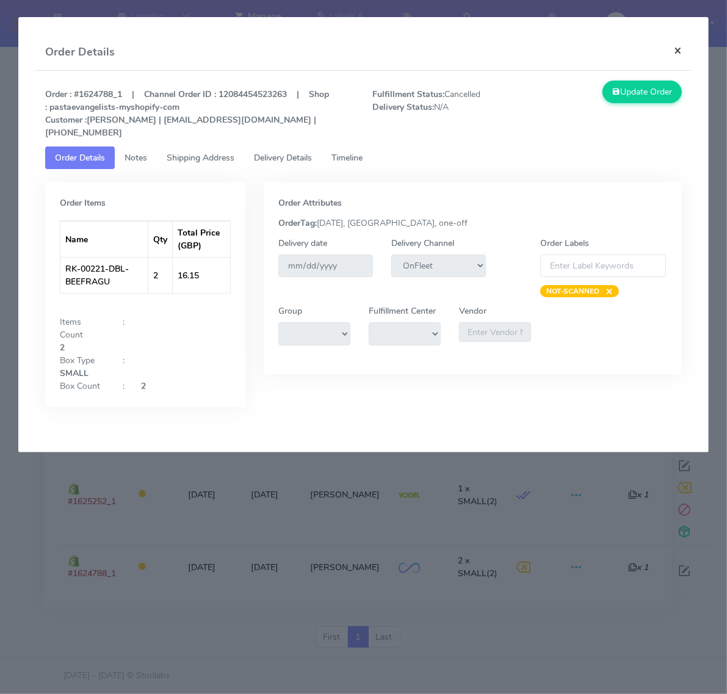
click at [673, 49] on button "×" at bounding box center [677, 50] width 27 height 32
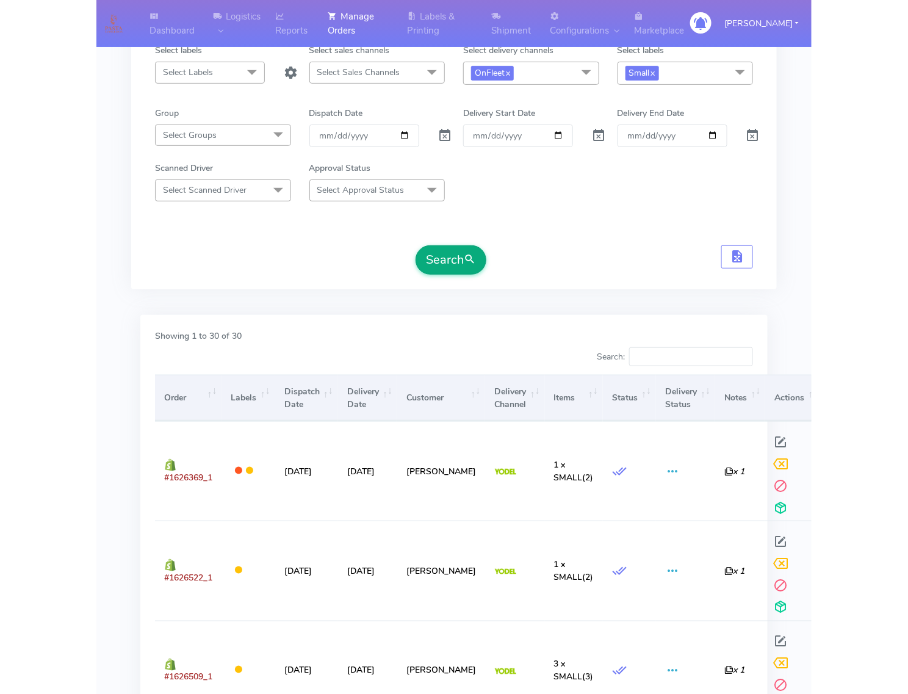
scroll to position [0, 0]
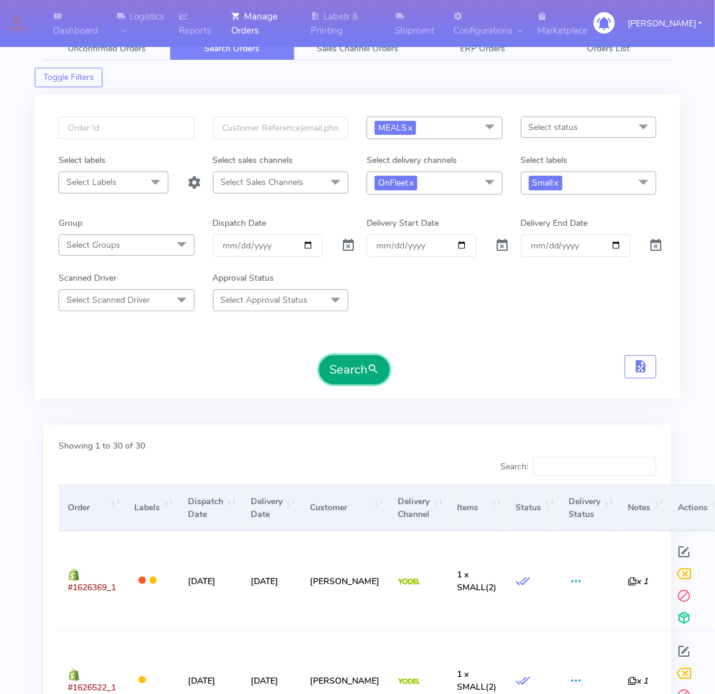
click at [355, 380] on button "Search" at bounding box center [354, 369] width 71 height 29
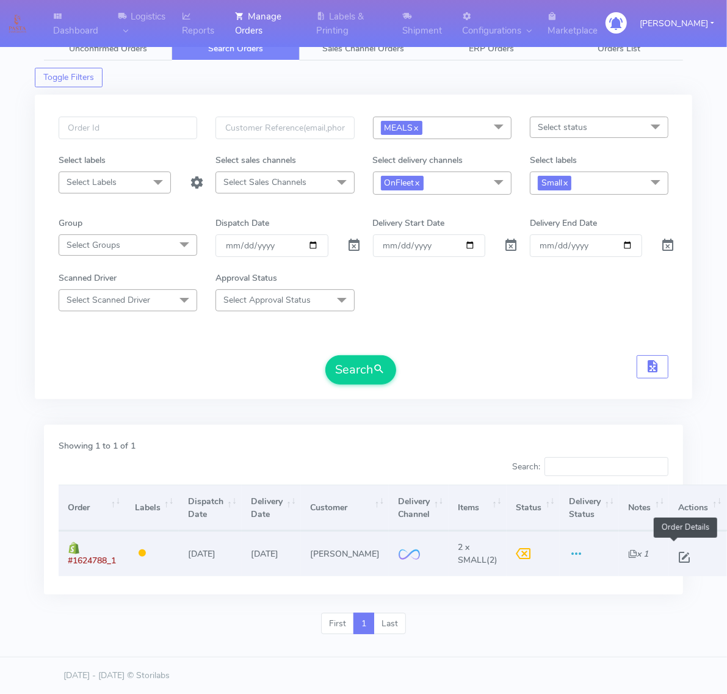
click at [674, 554] on span at bounding box center [685, 560] width 22 height 12
select select "2"
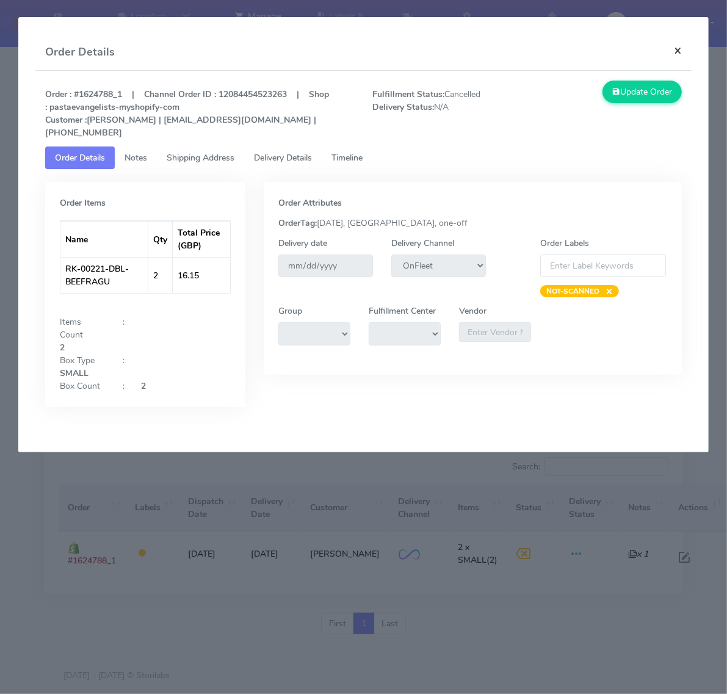
click at [687, 44] on button "×" at bounding box center [677, 50] width 27 height 32
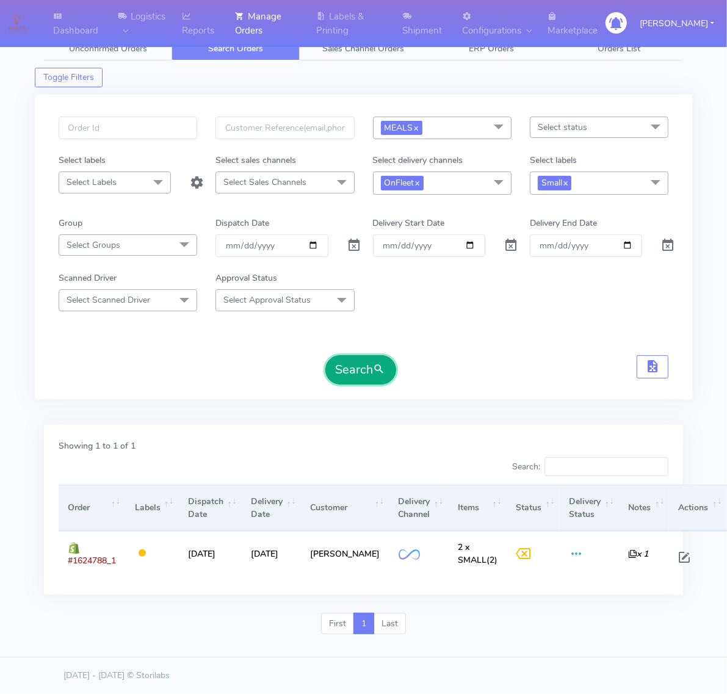
click at [371, 360] on button "Search" at bounding box center [360, 369] width 71 height 29
